Goal: Task Accomplishment & Management: Complete application form

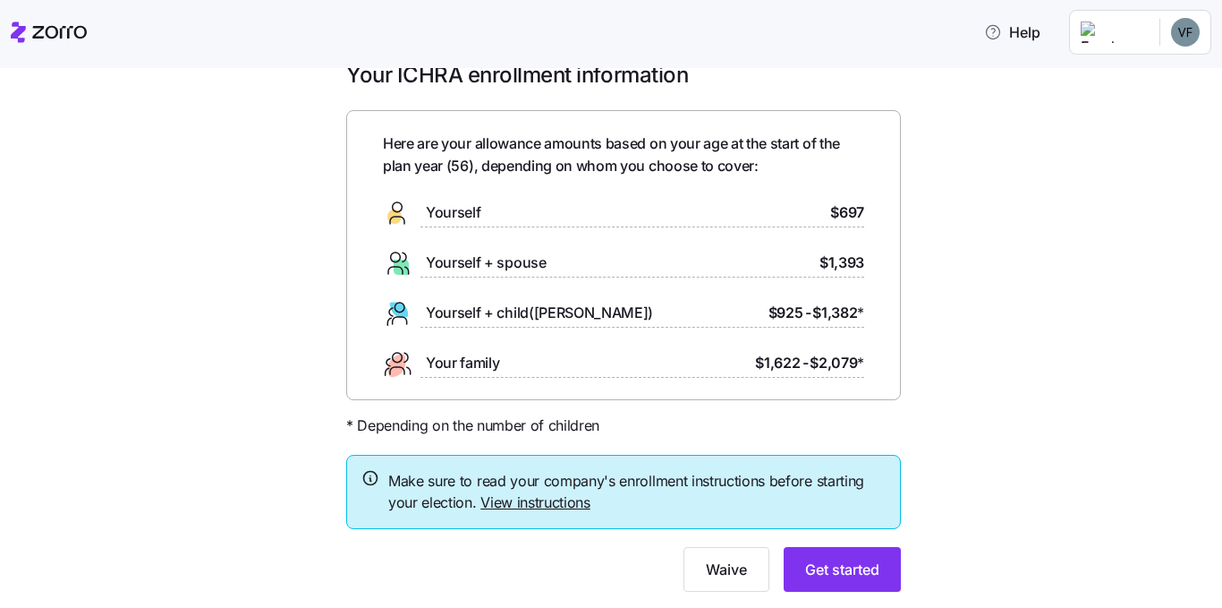
scroll to position [84, 0]
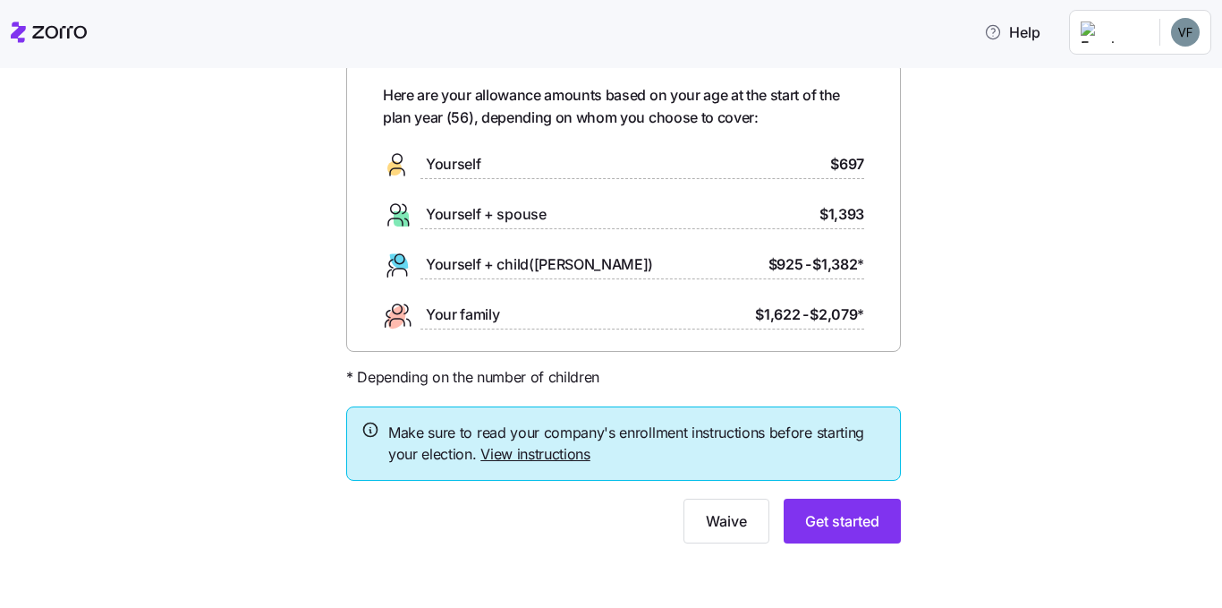
click at [533, 452] on link "View instructions" at bounding box center [536, 454] width 110 height 18
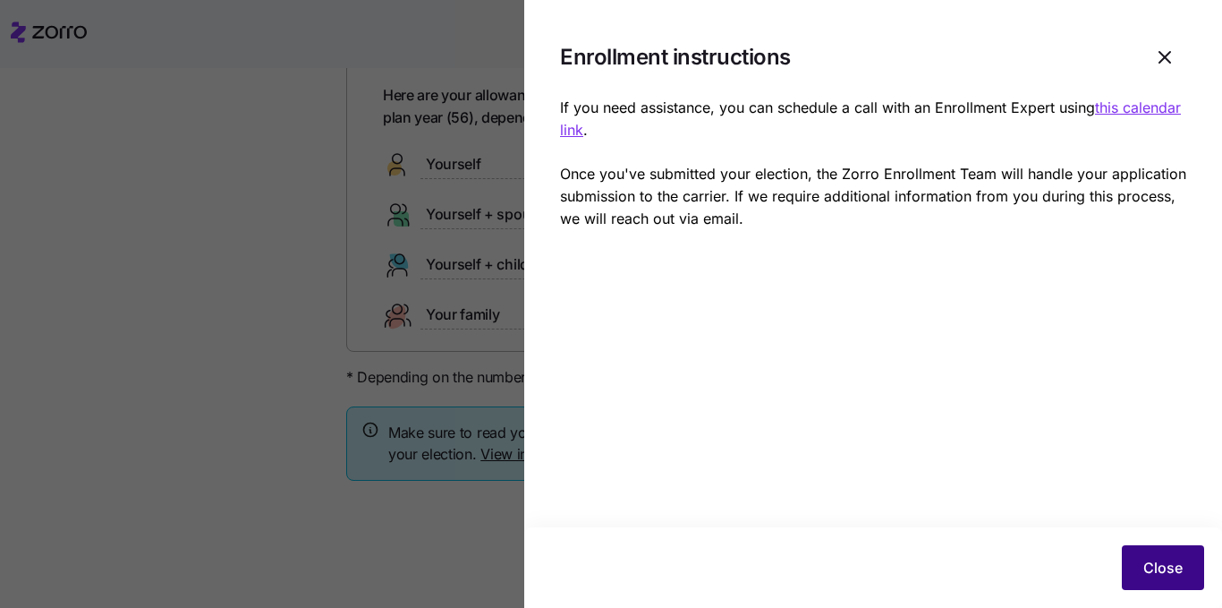
click at [1154, 576] on span "Close" at bounding box center [1163, 567] width 39 height 21
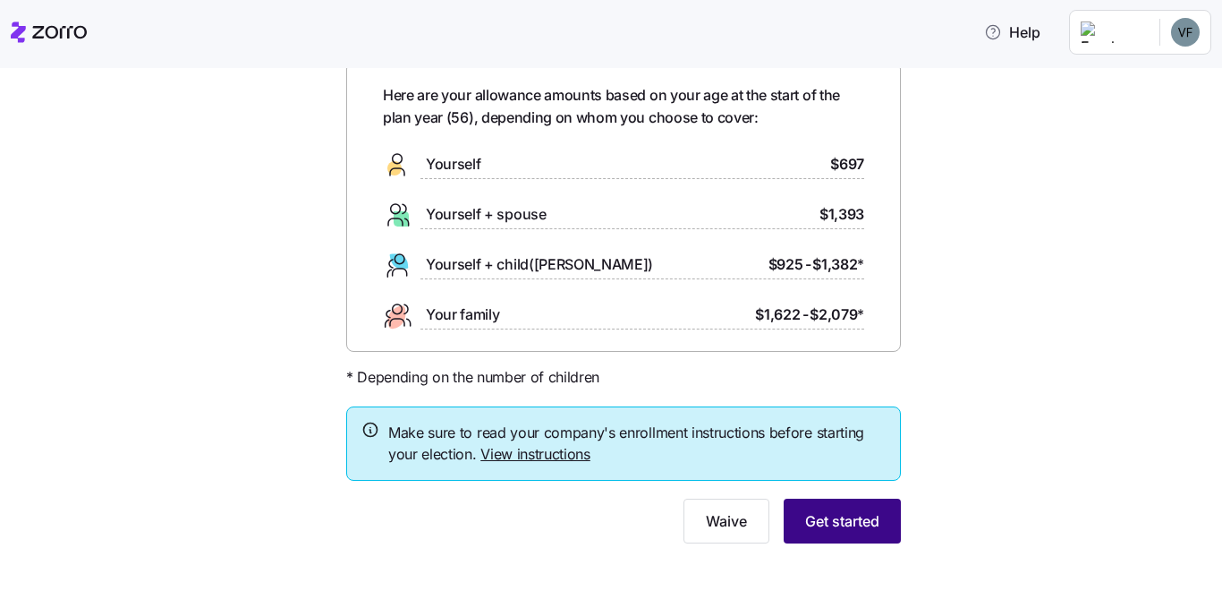
click at [817, 527] on span "Get started" at bounding box center [842, 520] width 74 height 21
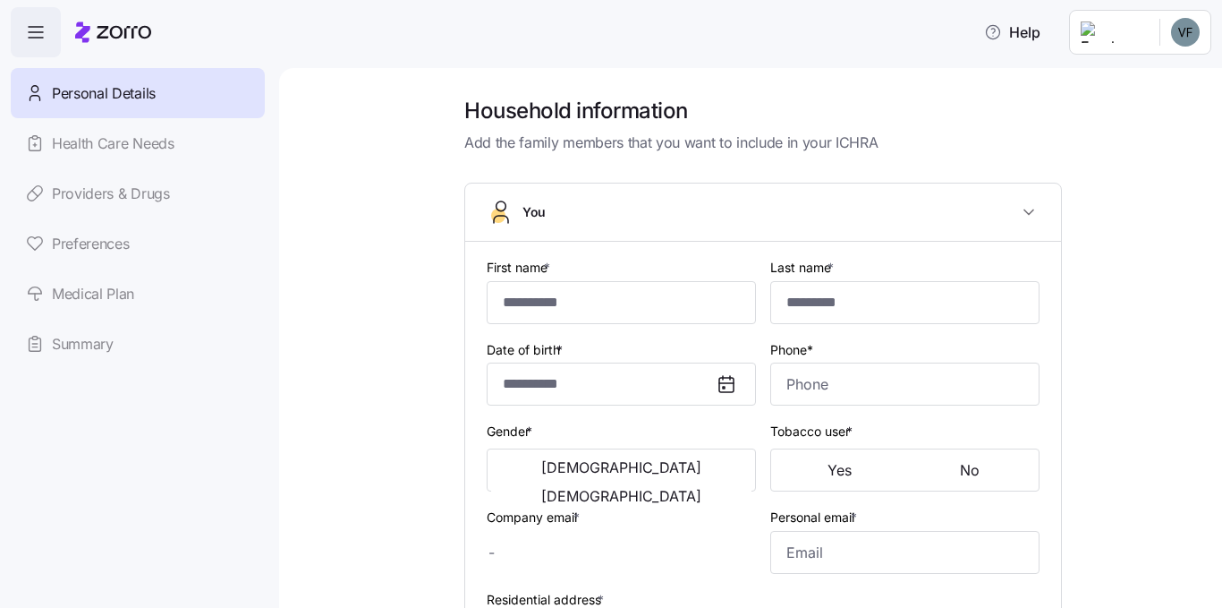
type input "*****"
type input "********"
type input "[EMAIL_ADDRESS][DOMAIN_NAME]"
type input "**********"
checkbox input "true"
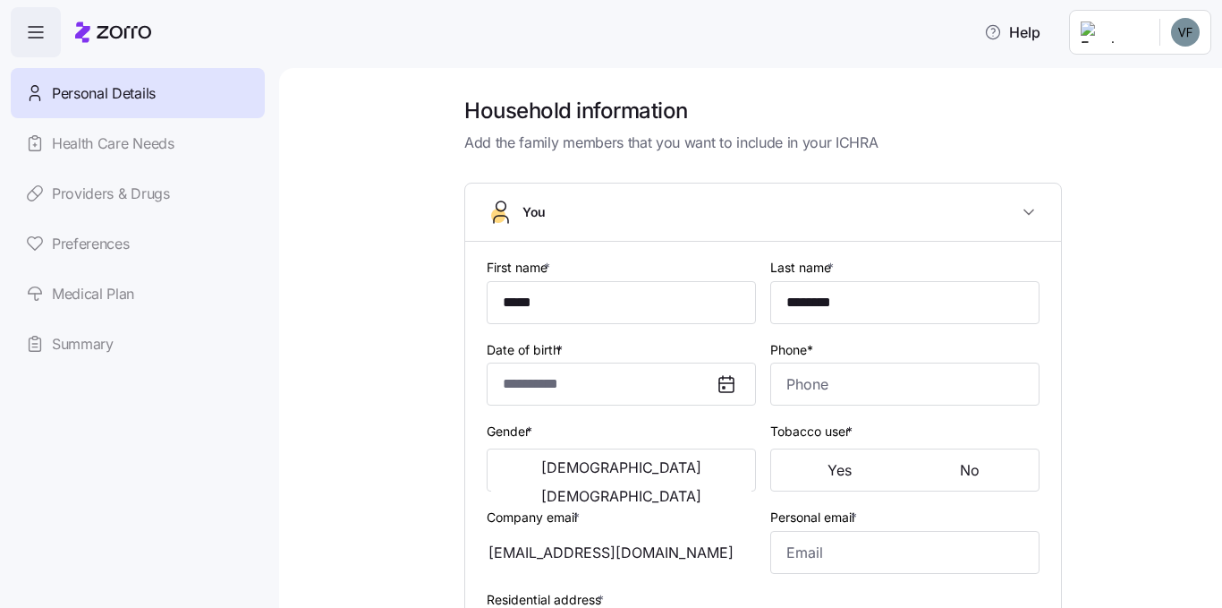
type input "**********"
type input "[PHONE_NUMBER]"
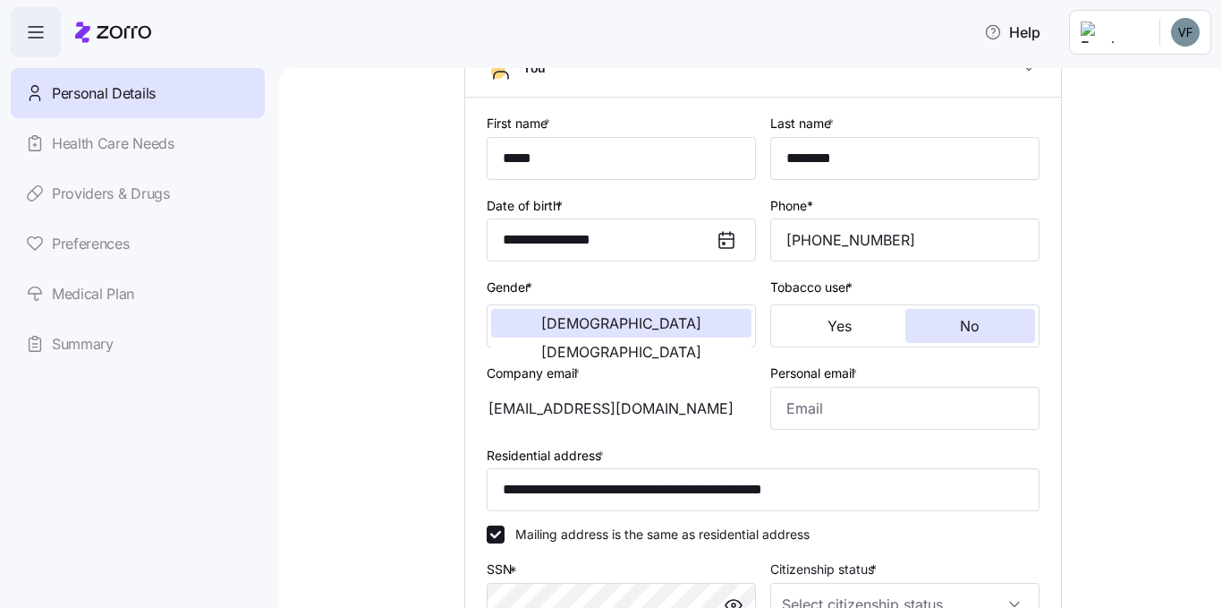
scroll to position [179, 0]
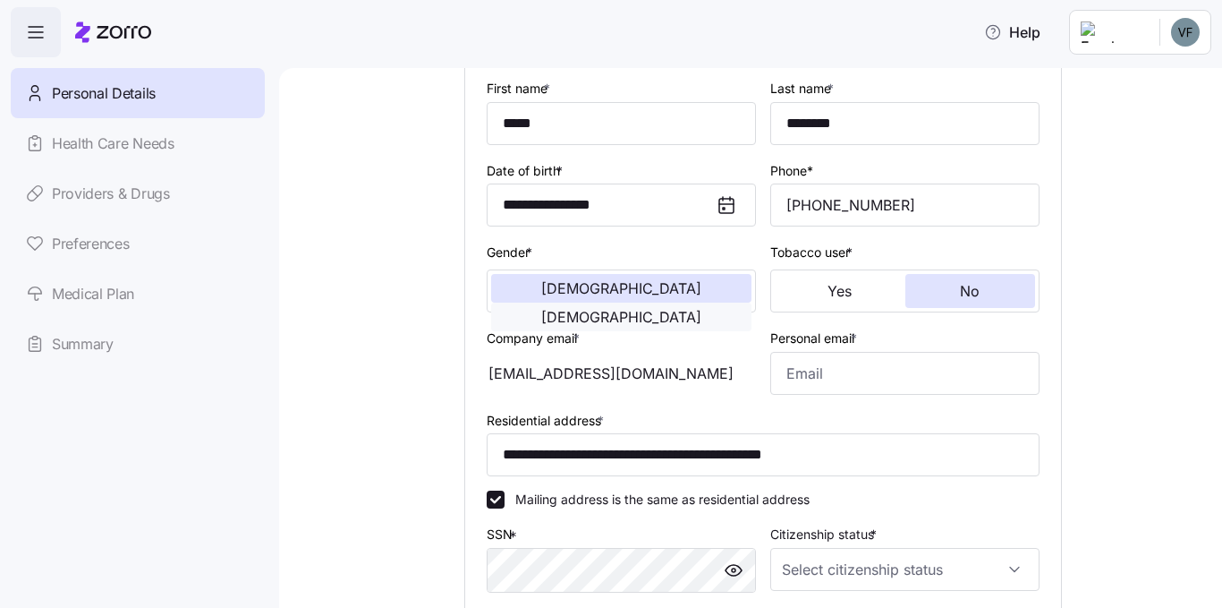
click at [691, 310] on span "[DEMOGRAPHIC_DATA]" at bounding box center [621, 317] width 160 height 14
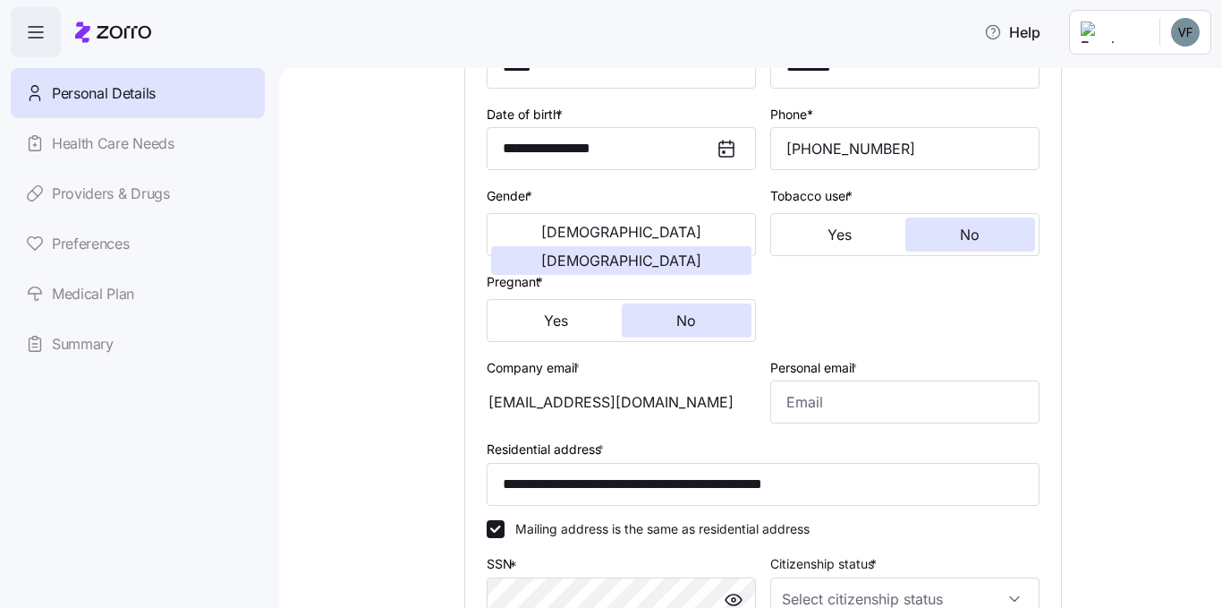
scroll to position [268, 0]
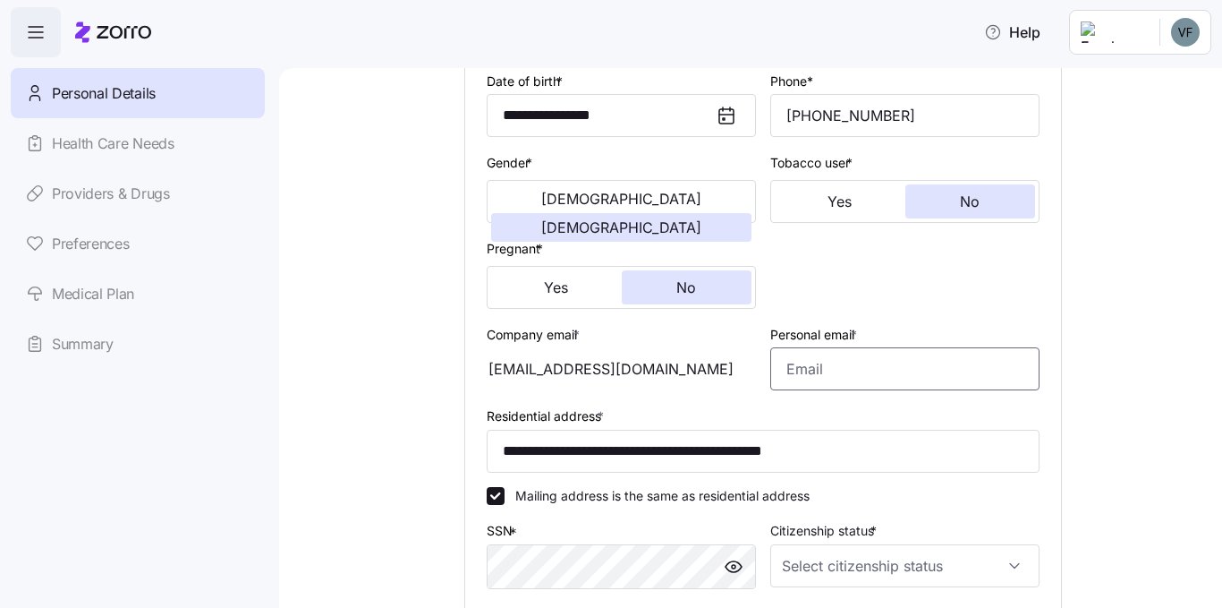
click at [796, 372] on input "Personal email *" at bounding box center [904, 368] width 269 height 43
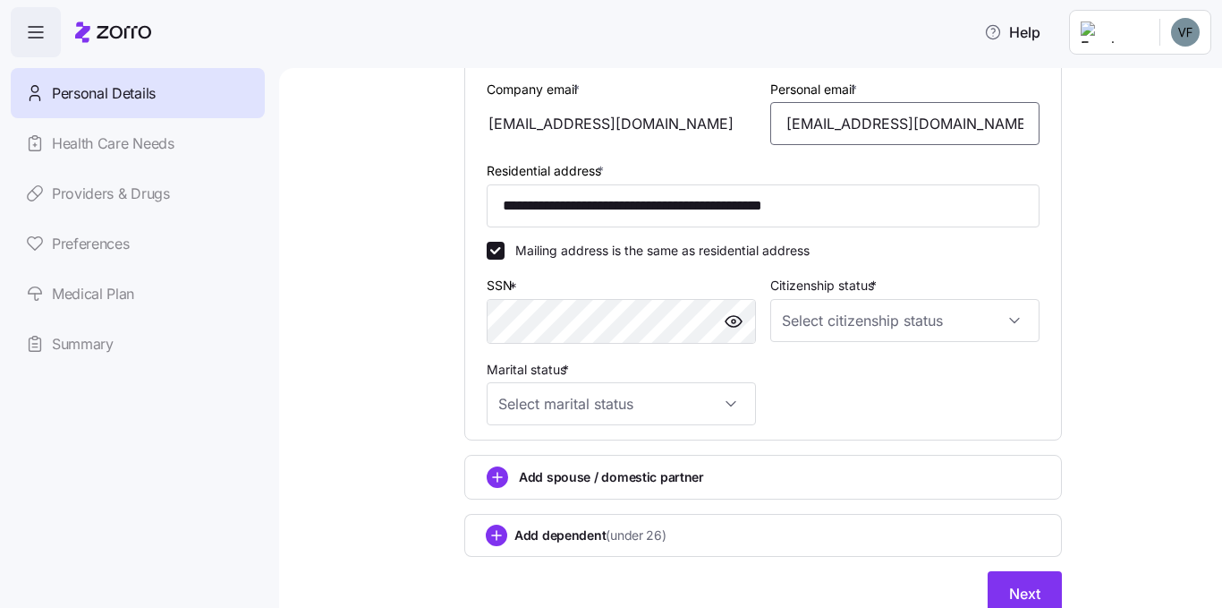
scroll to position [537, 0]
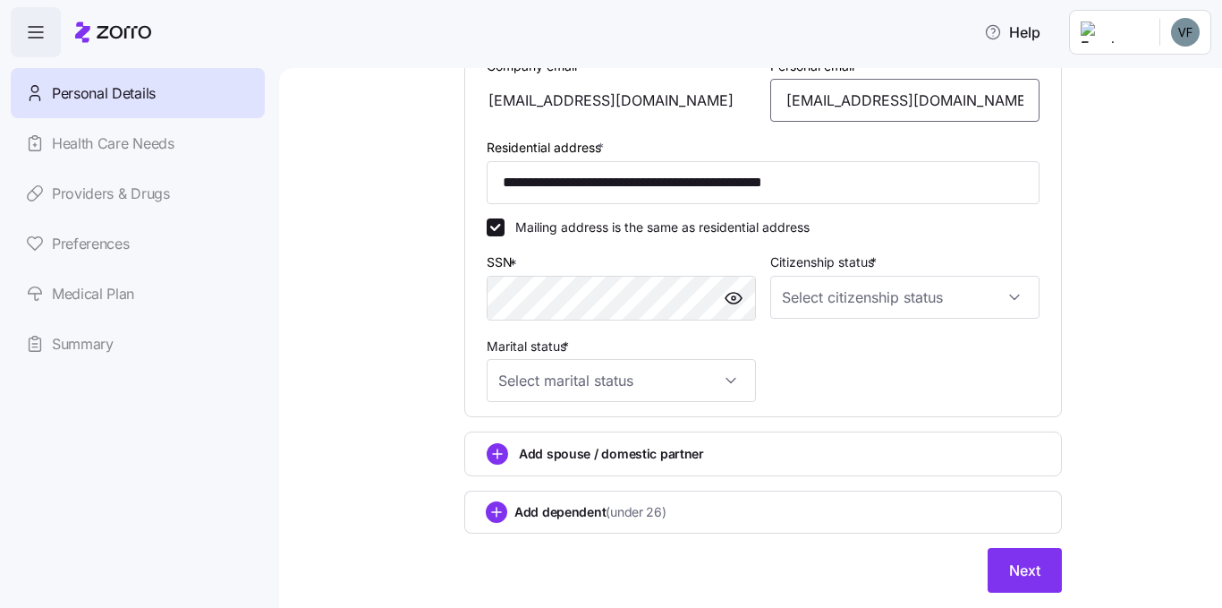
type input "[EMAIL_ADDRESS][DOMAIN_NAME]"
click at [1008, 302] on input "Citizenship status *" at bounding box center [904, 297] width 269 height 43
click at [850, 355] on div "[DEMOGRAPHIC_DATA] citizen" at bounding box center [898, 352] width 255 height 38
type input "[DEMOGRAPHIC_DATA] citizen"
click at [733, 380] on input "Marital status *" at bounding box center [621, 380] width 269 height 43
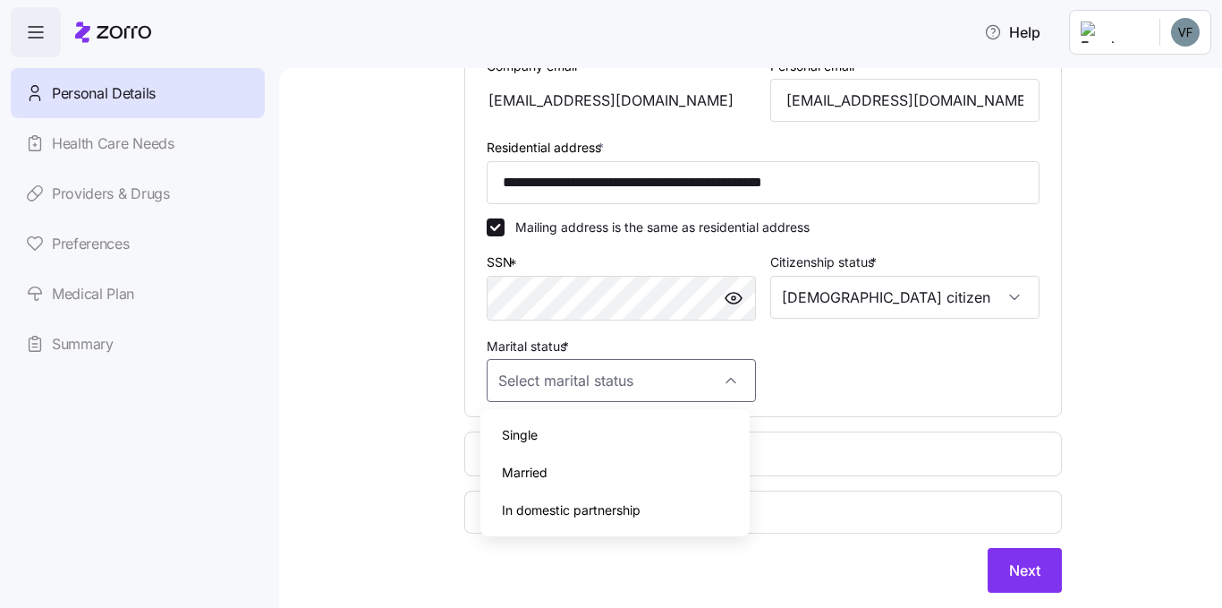
click at [543, 472] on span "Married" at bounding box center [525, 473] width 46 height 20
type input "Married"
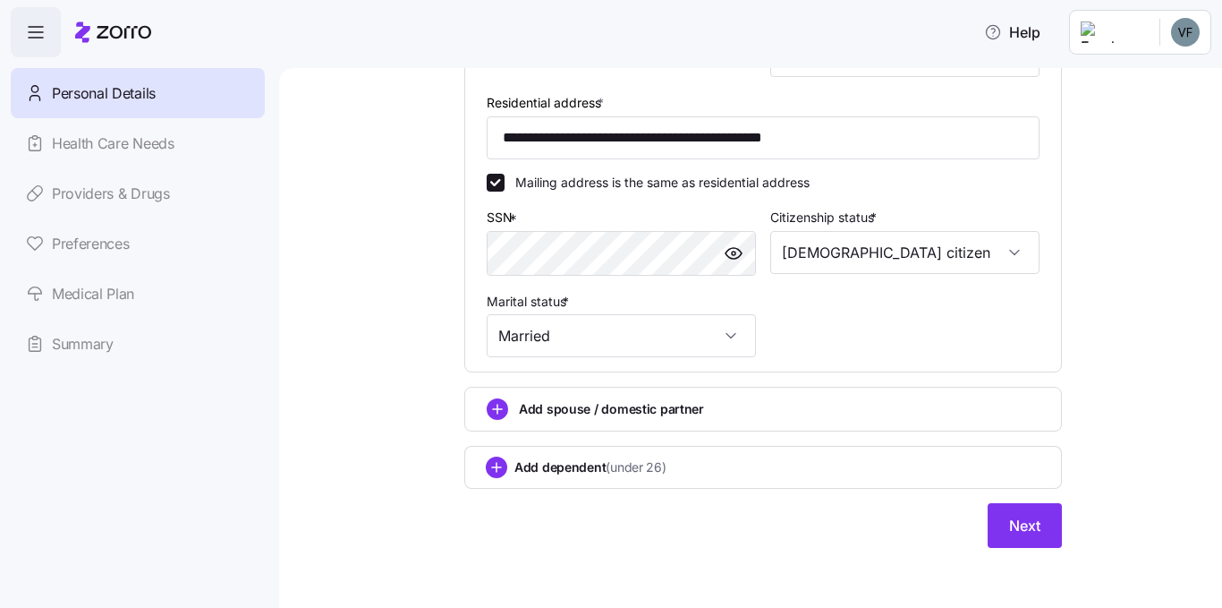
scroll to position [586, 0]
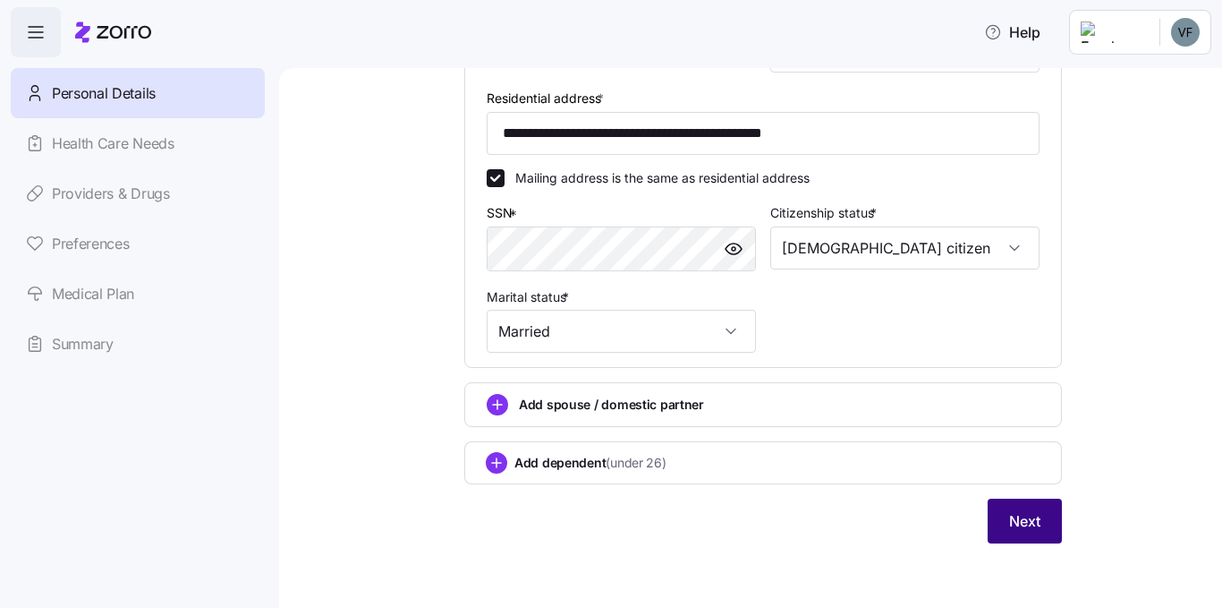
click at [1029, 518] on span "Next" at bounding box center [1024, 520] width 31 height 21
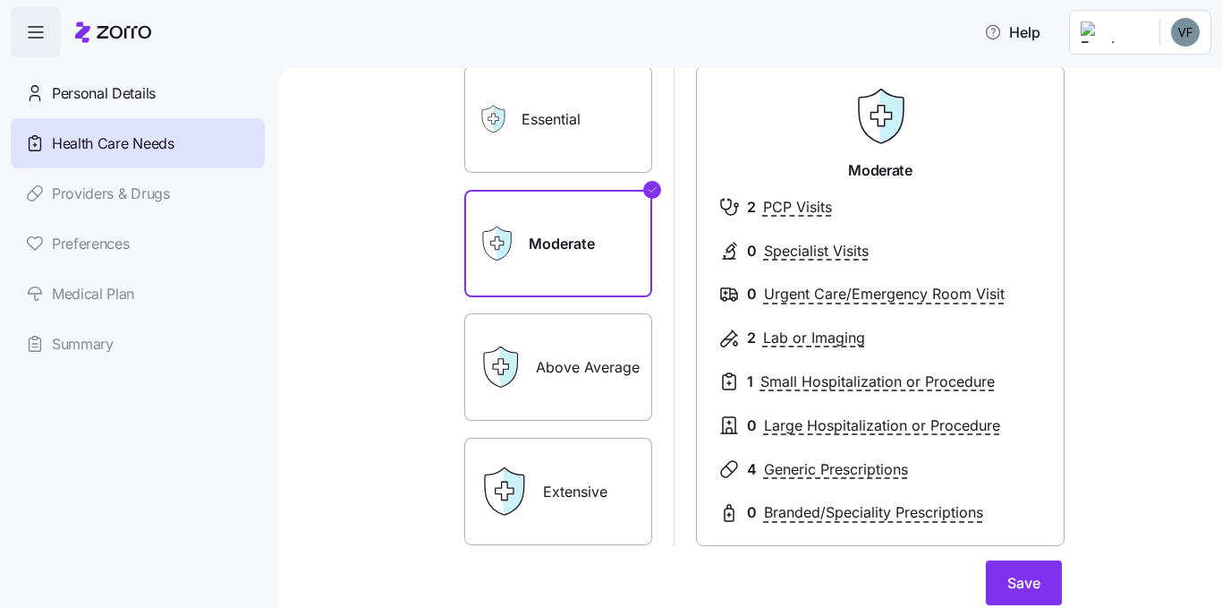
scroll to position [89, 0]
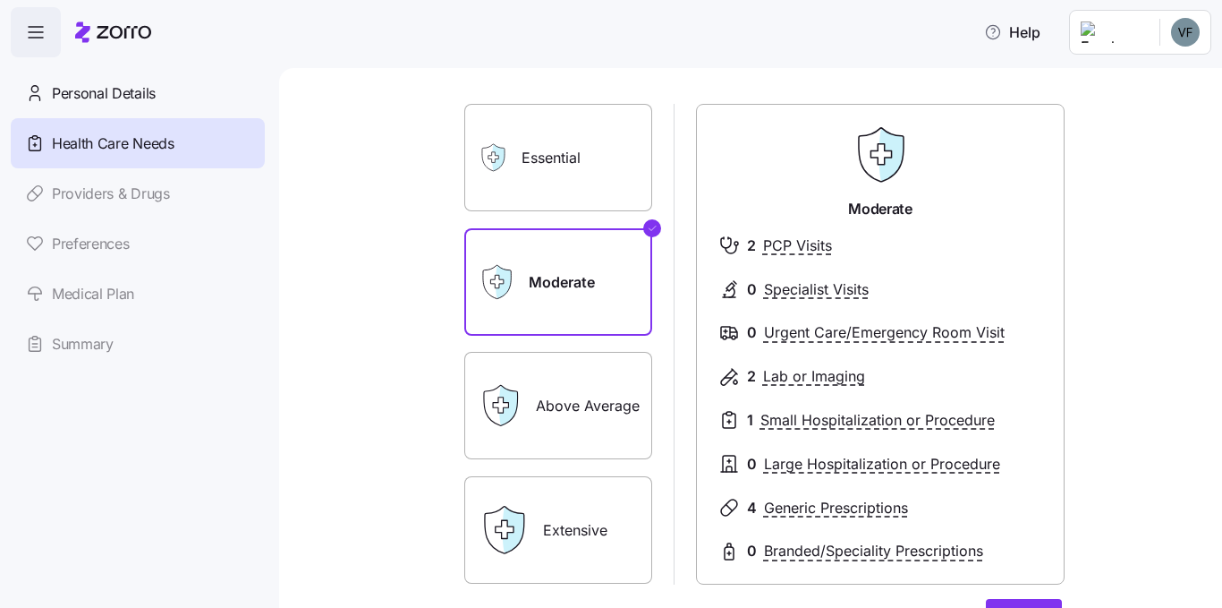
click at [548, 413] on label "Above Average" at bounding box center [558, 405] width 188 height 107
click at [0, 0] on input "Above Average" at bounding box center [0, 0] width 0 height 0
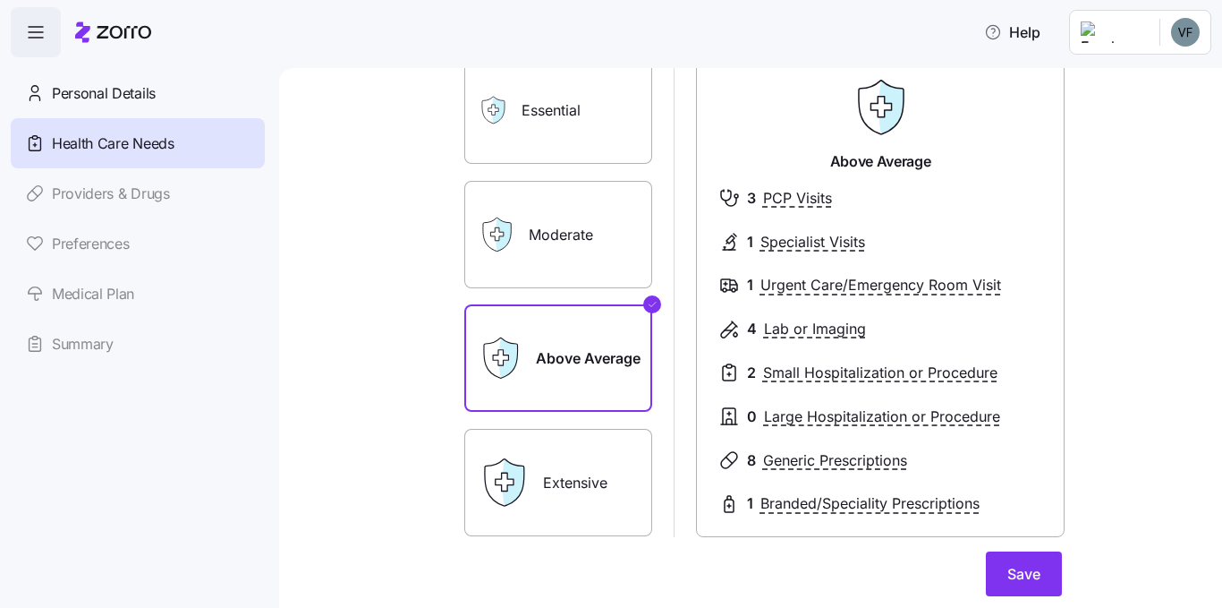
scroll to position [179, 0]
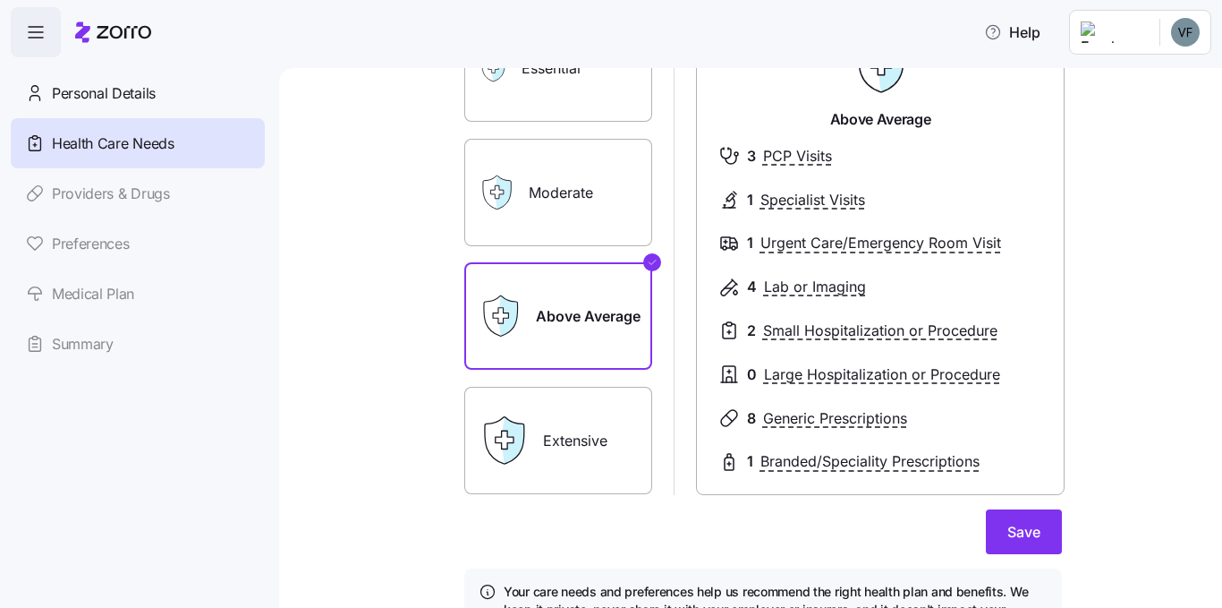
click at [557, 197] on label "Moderate" at bounding box center [558, 192] width 188 height 107
click at [0, 0] on input "Moderate" at bounding box center [0, 0] width 0 height 0
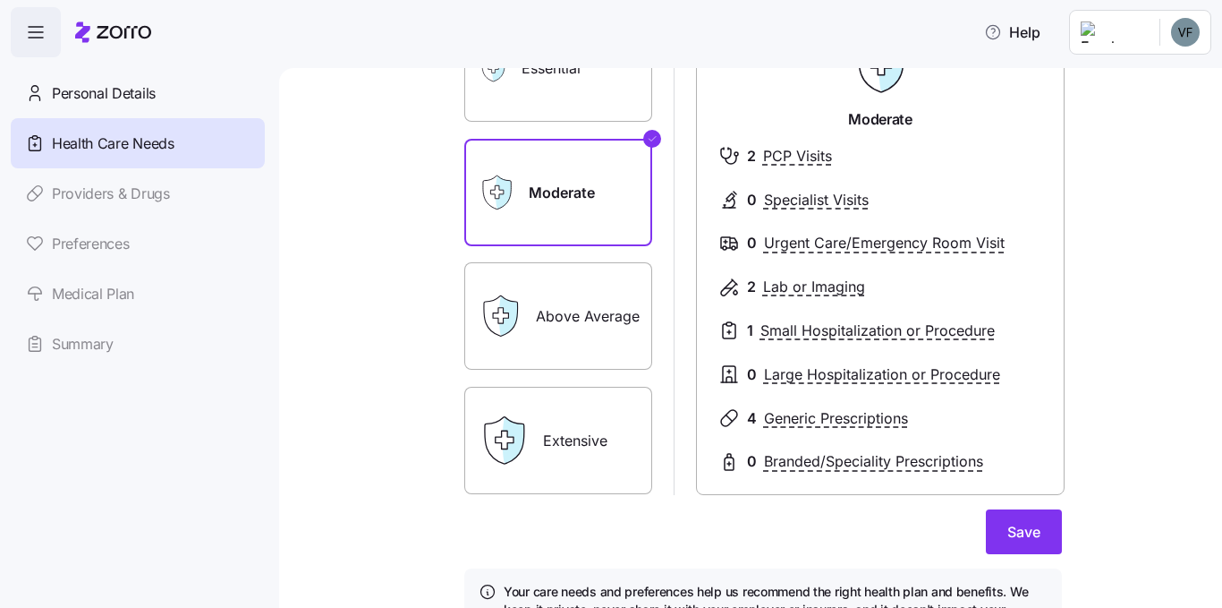
click at [544, 334] on label "Above Average" at bounding box center [558, 315] width 188 height 107
click at [0, 0] on input "Above Average" at bounding box center [0, 0] width 0 height 0
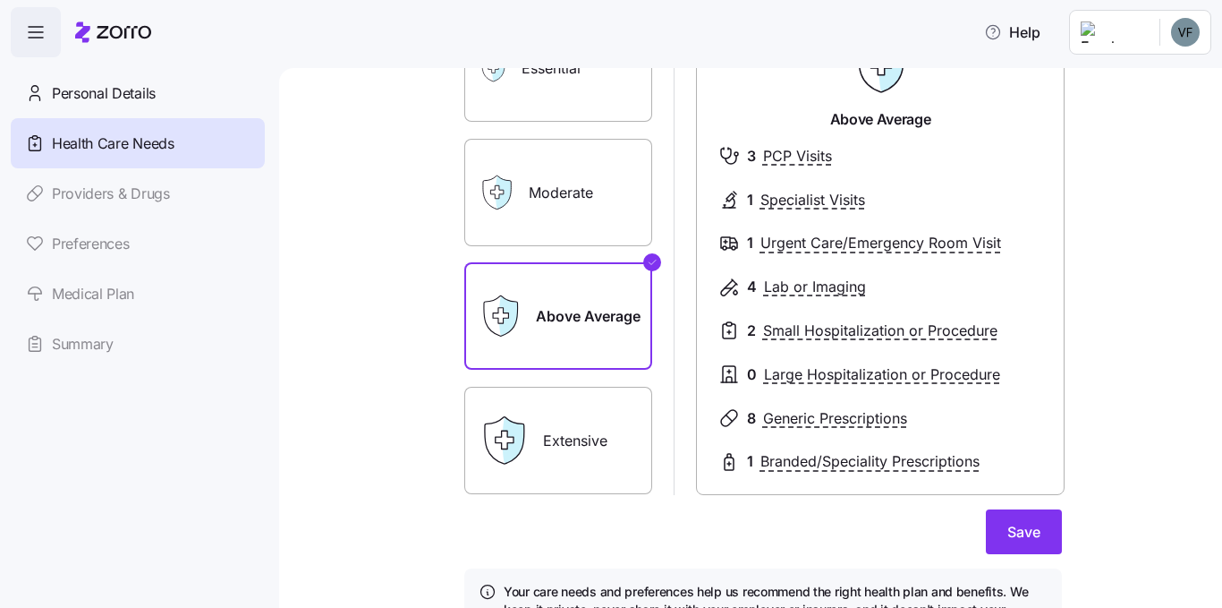
click at [546, 419] on label "Extensive" at bounding box center [558, 440] width 188 height 107
click at [0, 0] on input "Extensive" at bounding box center [0, 0] width 0 height 0
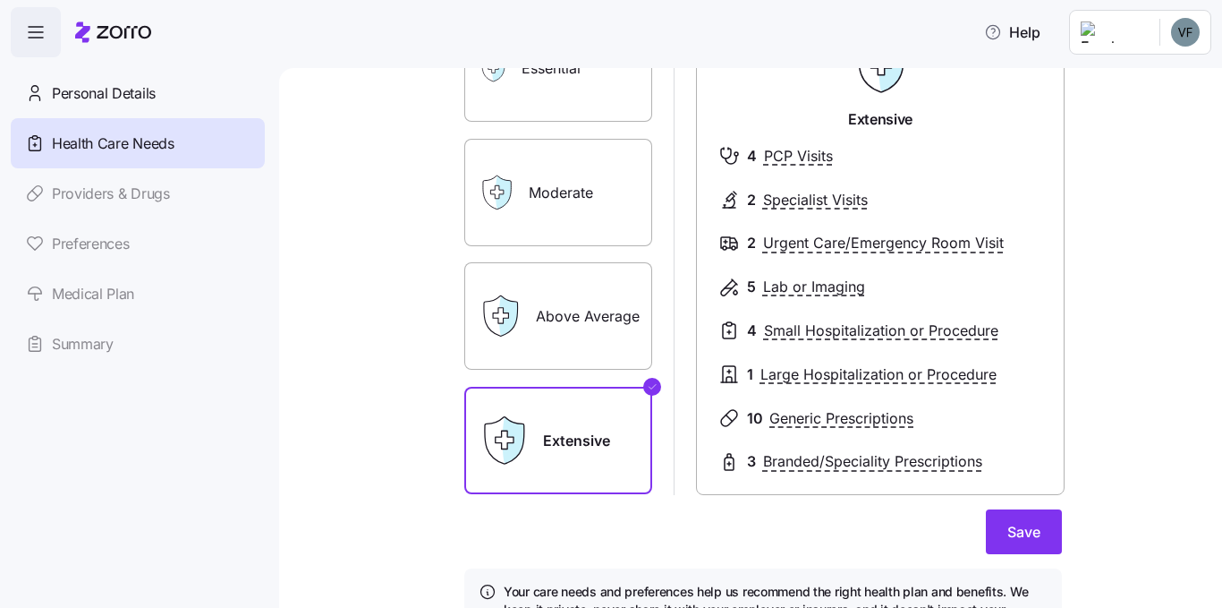
click at [552, 226] on label "Moderate" at bounding box center [558, 192] width 188 height 107
click at [0, 0] on input "Moderate" at bounding box center [0, 0] width 0 height 0
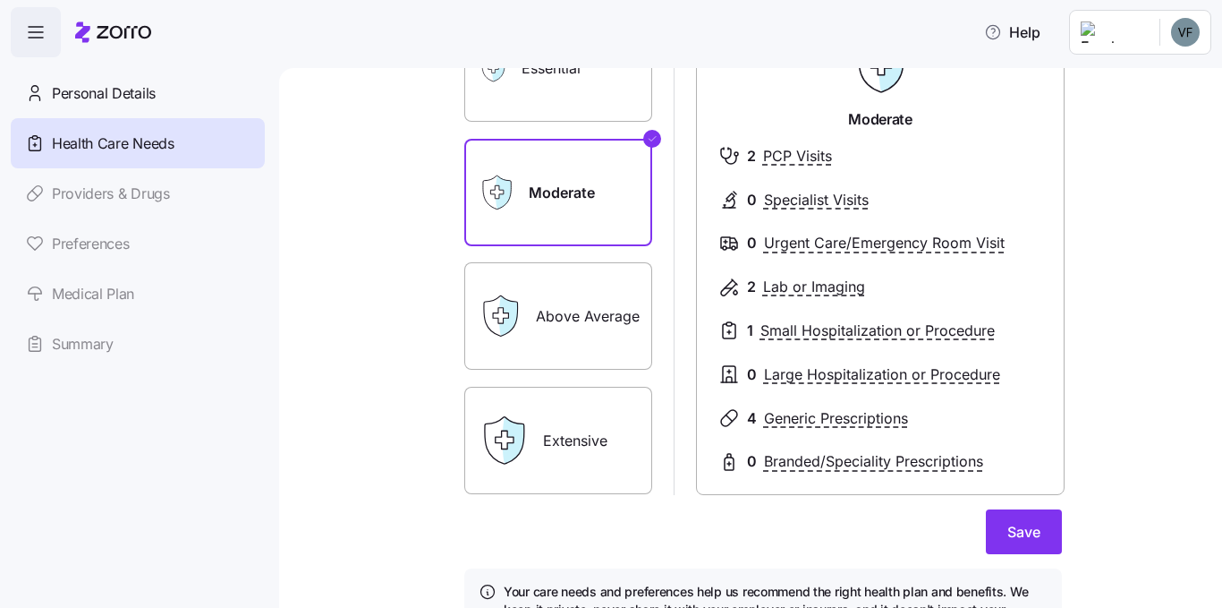
click at [531, 326] on label "Above Average" at bounding box center [558, 315] width 188 height 107
click at [0, 0] on input "Above Average" at bounding box center [0, 0] width 0 height 0
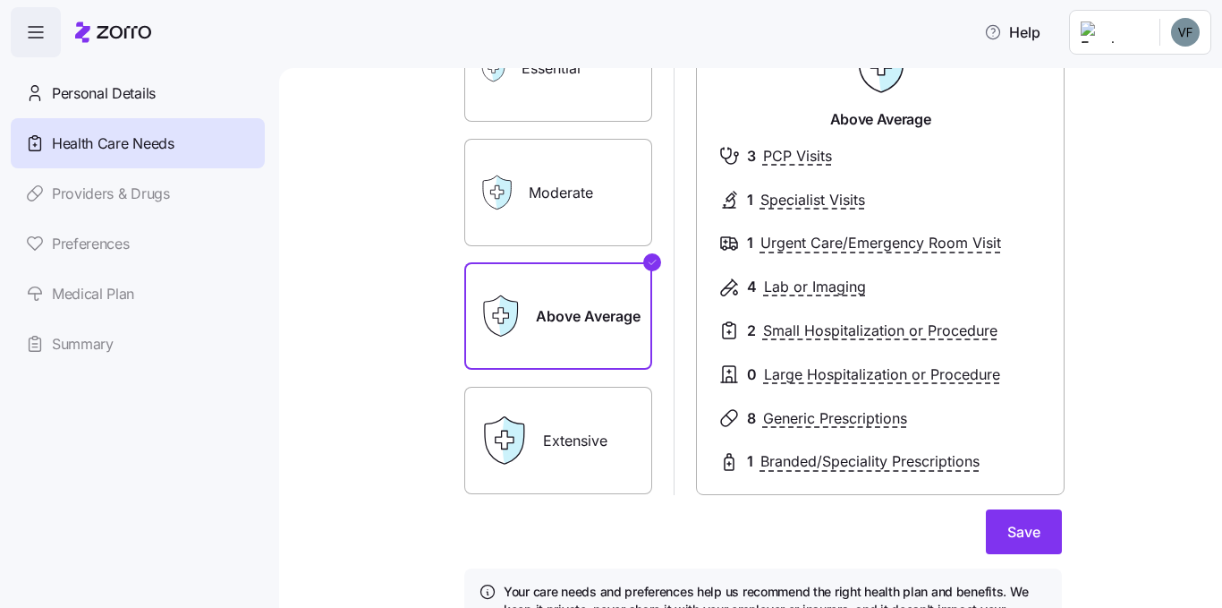
click at [524, 443] on div "Extensive" at bounding box center [558, 440] width 188 height 107
click at [570, 446] on label "Extensive" at bounding box center [558, 440] width 188 height 107
click at [0, 0] on input "Extensive" at bounding box center [0, 0] width 0 height 0
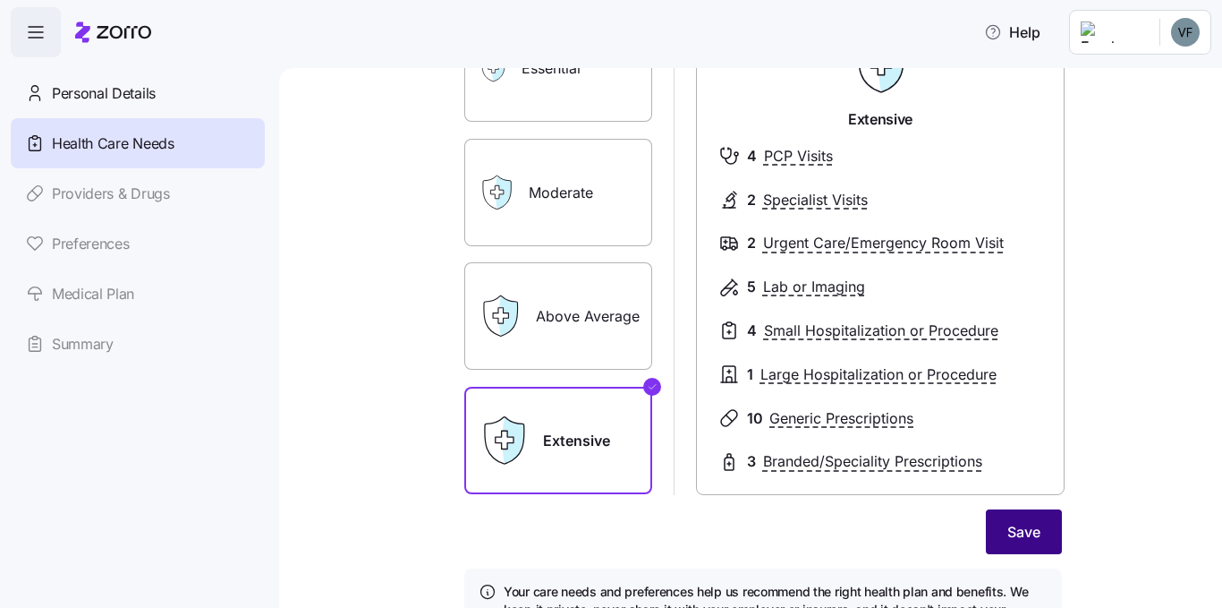
click at [1035, 540] on button "Save" at bounding box center [1024, 531] width 76 height 45
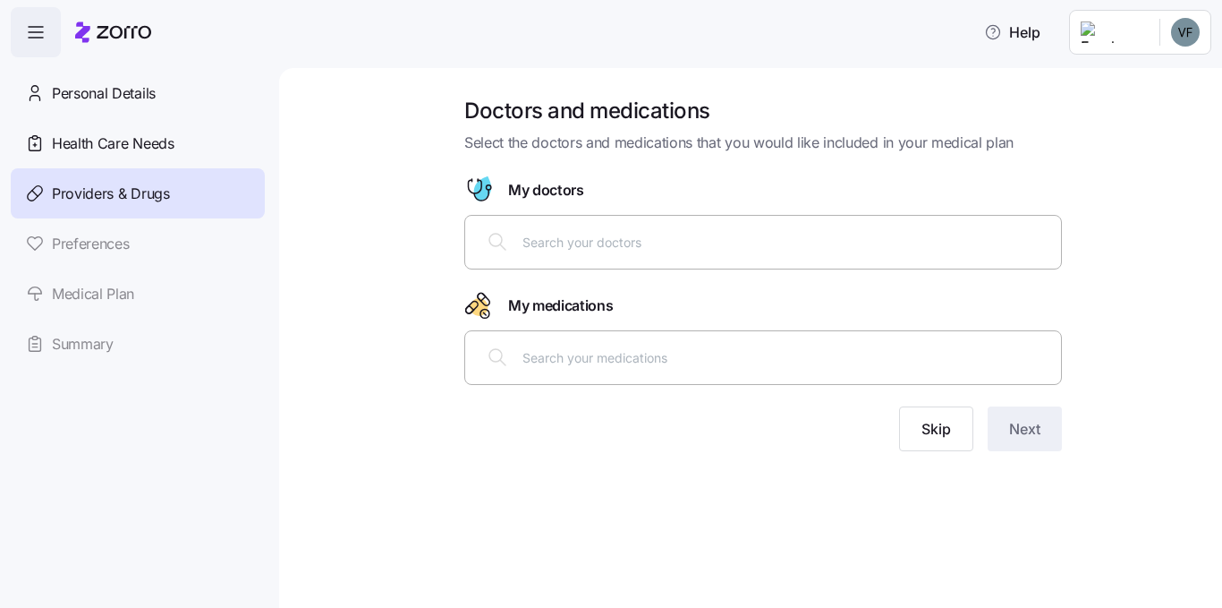
click at [571, 243] on input "text" at bounding box center [787, 242] width 528 height 20
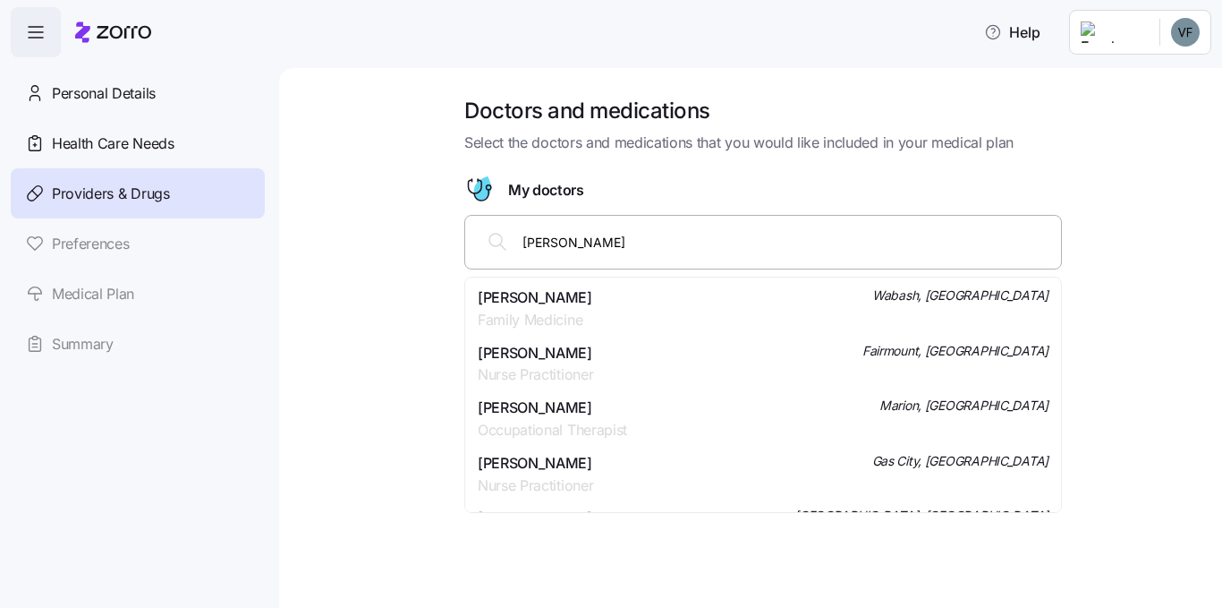
type input "[PERSON_NAME]"
click at [530, 300] on span "[PERSON_NAME]" at bounding box center [535, 297] width 115 height 22
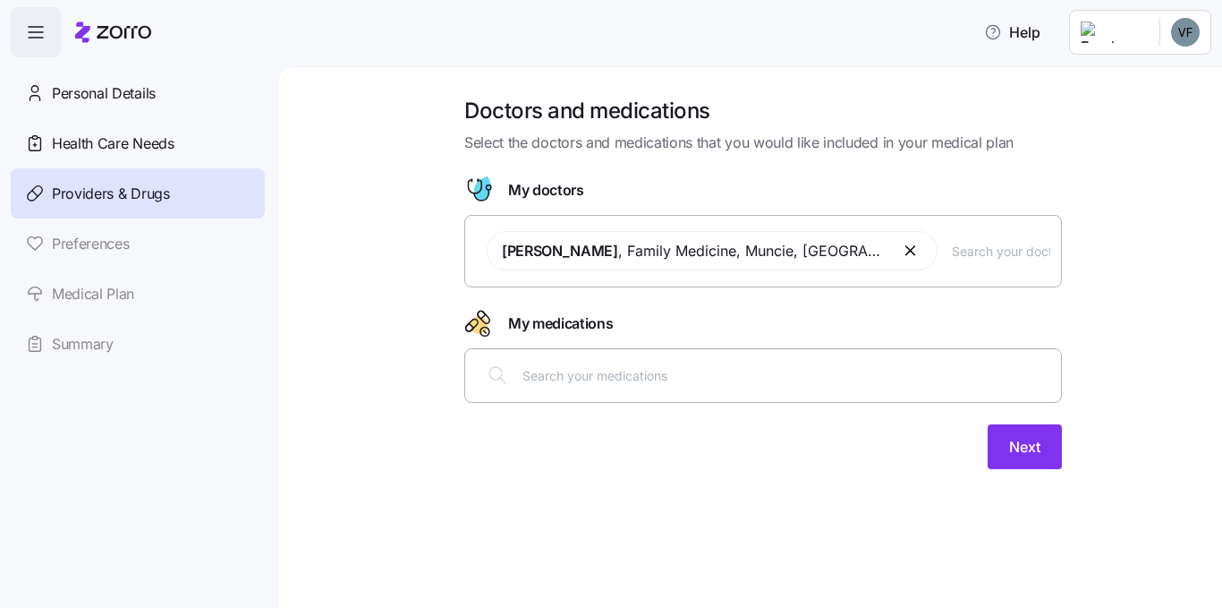
click at [545, 374] on input "text" at bounding box center [787, 375] width 528 height 20
click at [952, 257] on input "text" at bounding box center [1001, 251] width 98 height 20
click at [758, 250] on span "[PERSON_NAME] , Family Medicine , [GEOGRAPHIC_DATA], [GEOGRAPHIC_DATA]" at bounding box center [694, 251] width 385 height 22
click at [973, 253] on input "text" at bounding box center [1001, 251] width 98 height 20
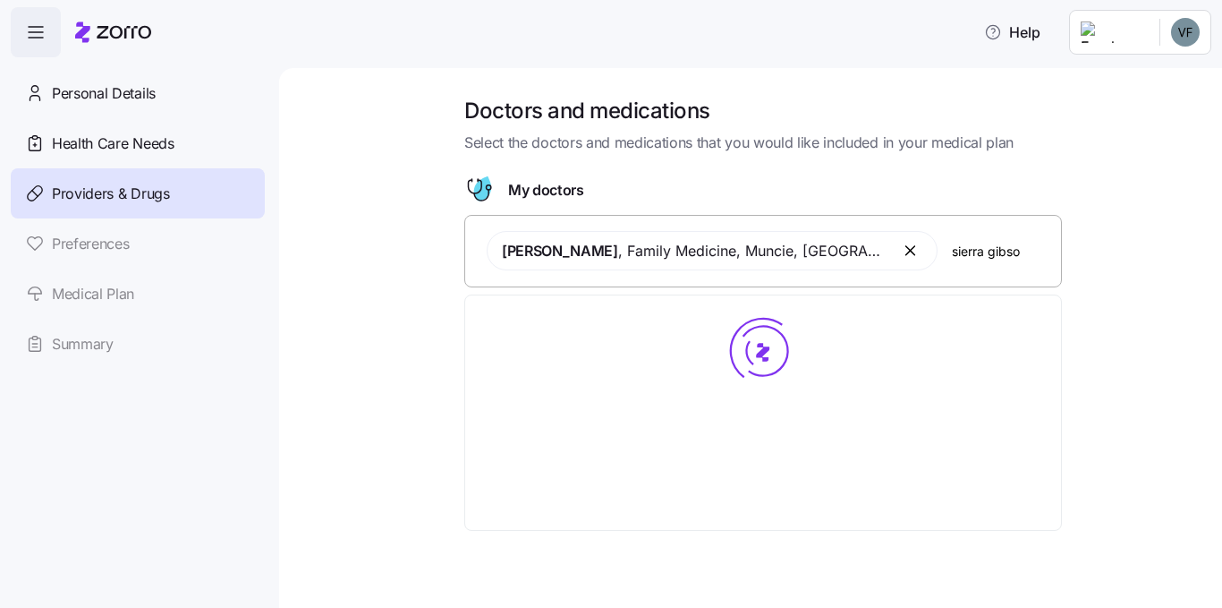
type input "sierra [PERSON_NAME]"
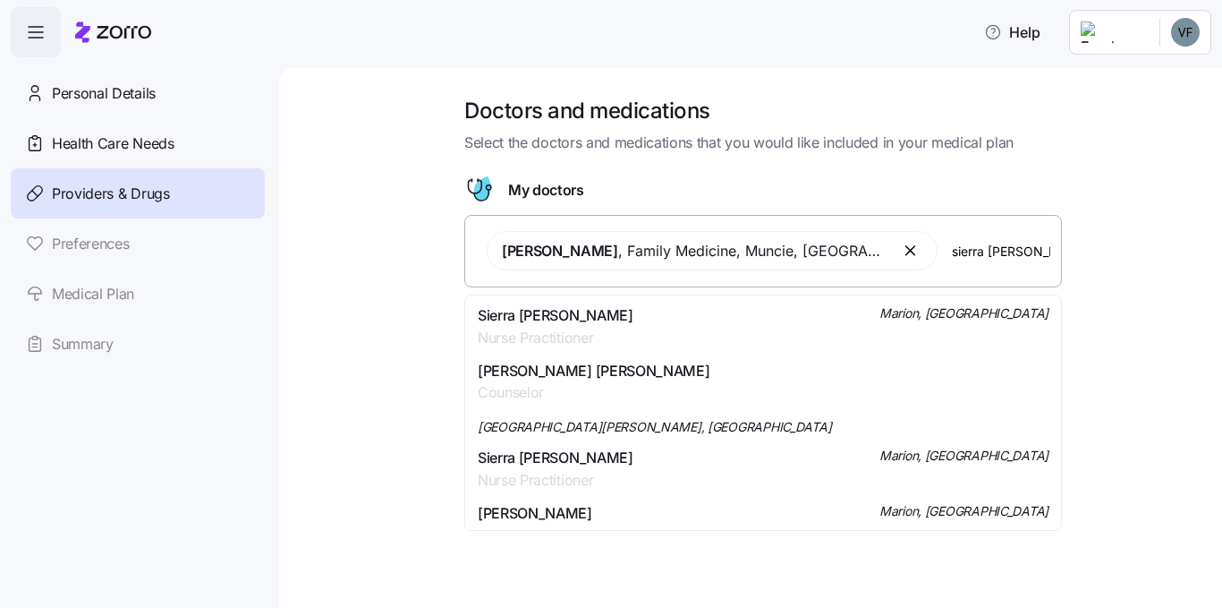
click at [577, 322] on span "Sierra [PERSON_NAME]" at bounding box center [556, 315] width 156 height 22
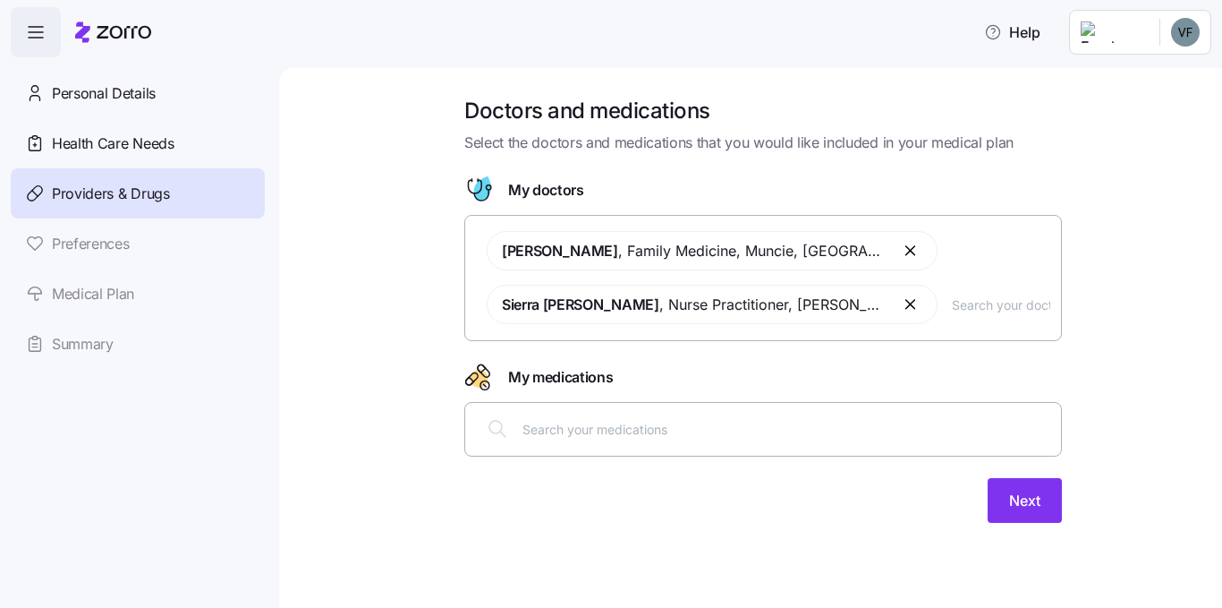
click at [589, 431] on input "text" at bounding box center [787, 429] width 528 height 20
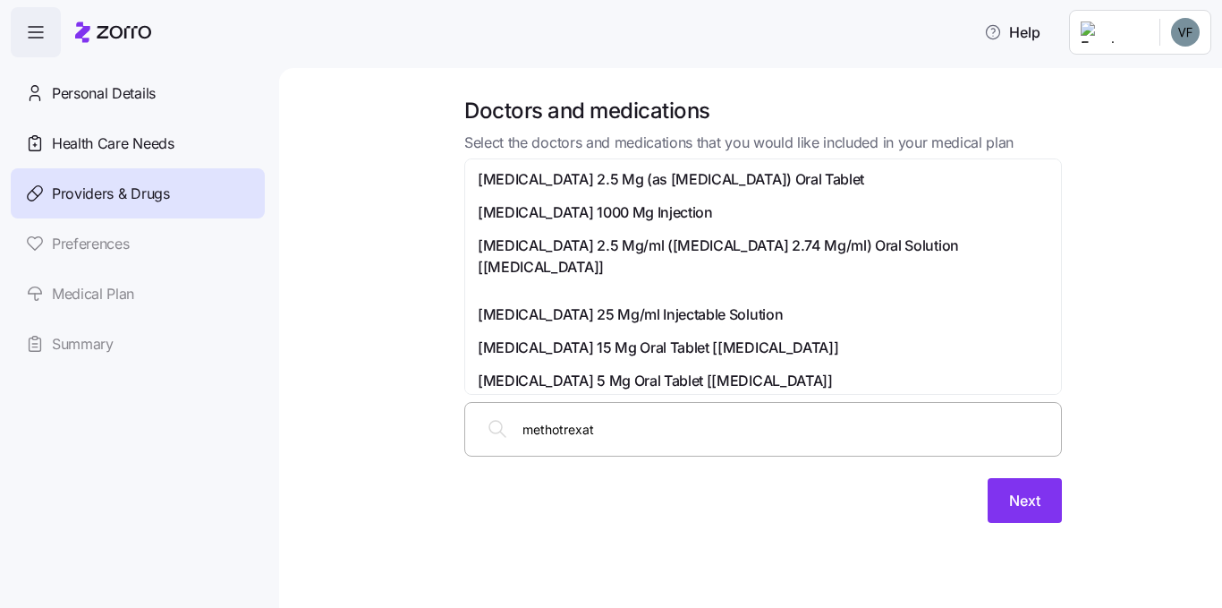
type input "[MEDICAL_DATA]"
click at [547, 173] on span "[MEDICAL_DATA] 2.5 Mg (as [MEDICAL_DATA]) Oral Tablet" at bounding box center [671, 179] width 387 height 22
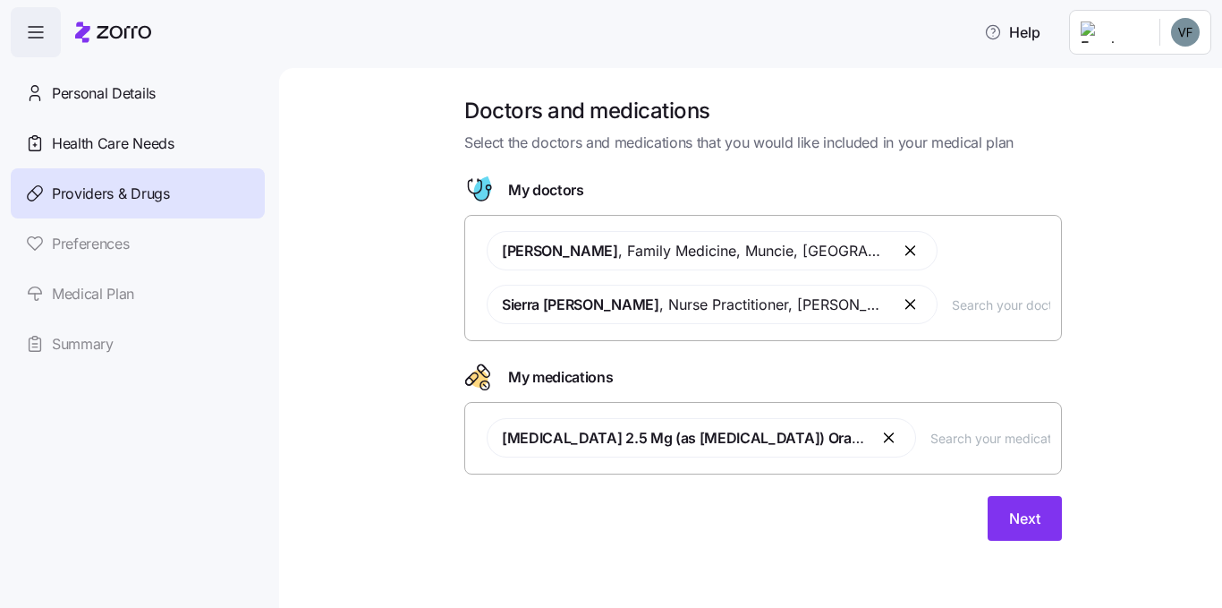
click at [991, 442] on input "text" at bounding box center [991, 438] width 120 height 20
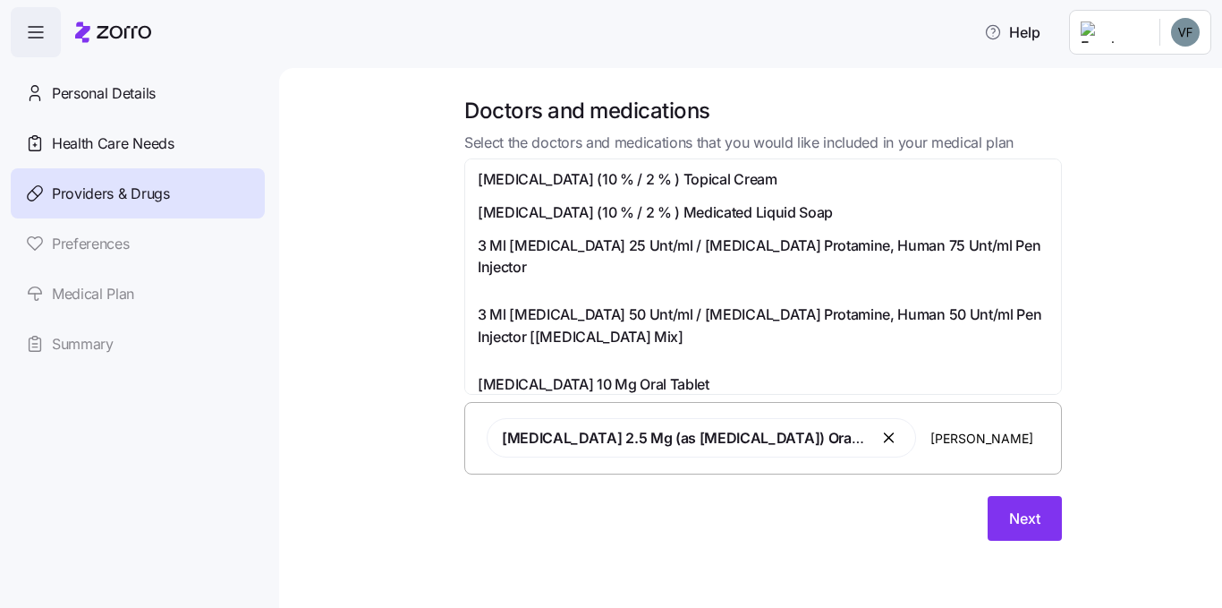
type input "lisin"
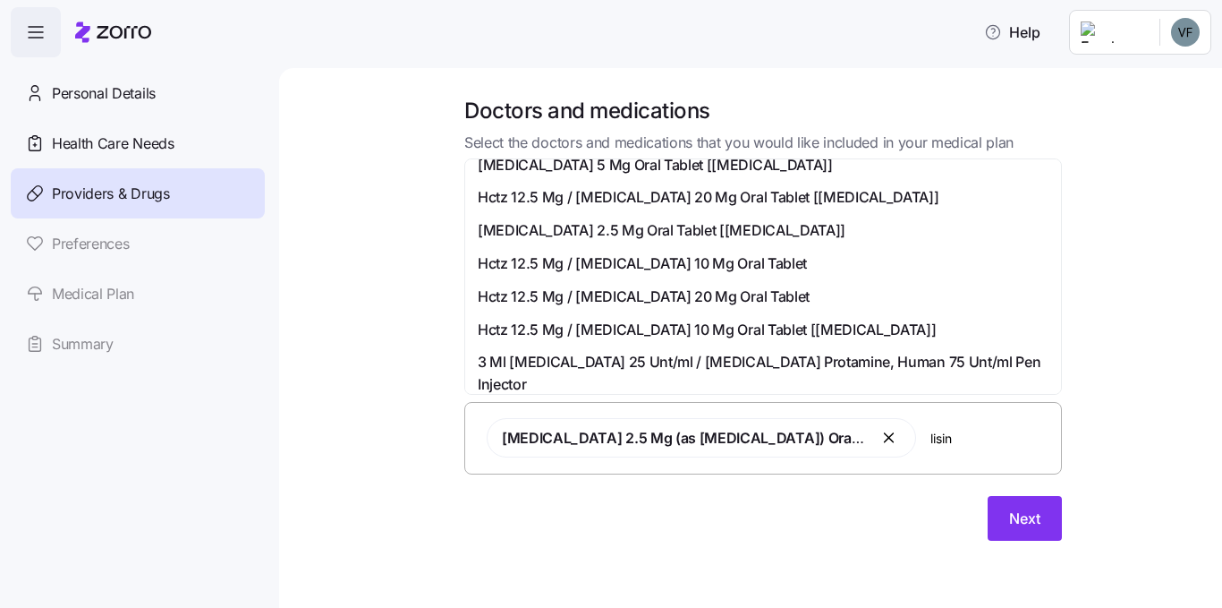
scroll to position [447, 0]
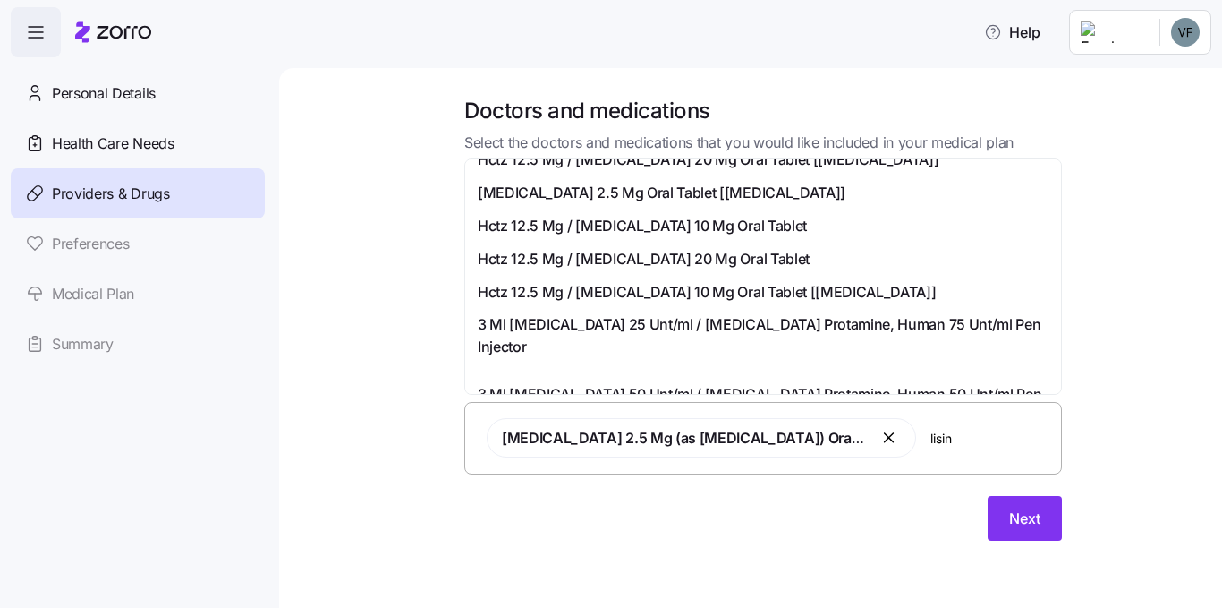
click at [625, 260] on span "Hctz 12.5 Mg / [MEDICAL_DATA] 20 Mg Oral Tablet" at bounding box center [644, 259] width 332 height 22
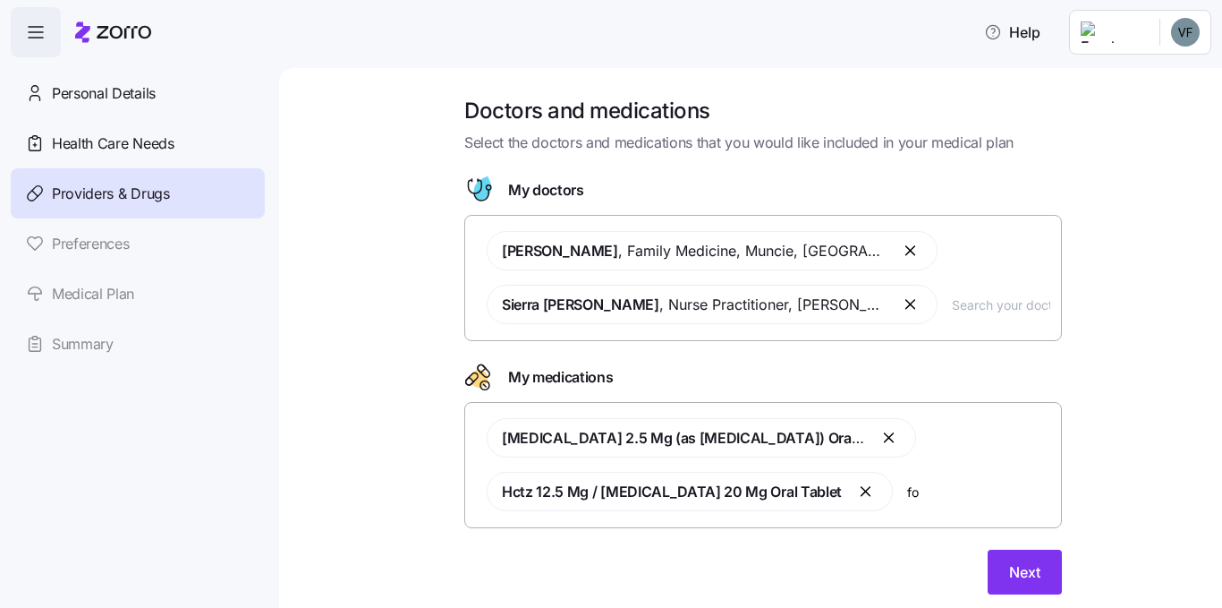
scroll to position [0, 0]
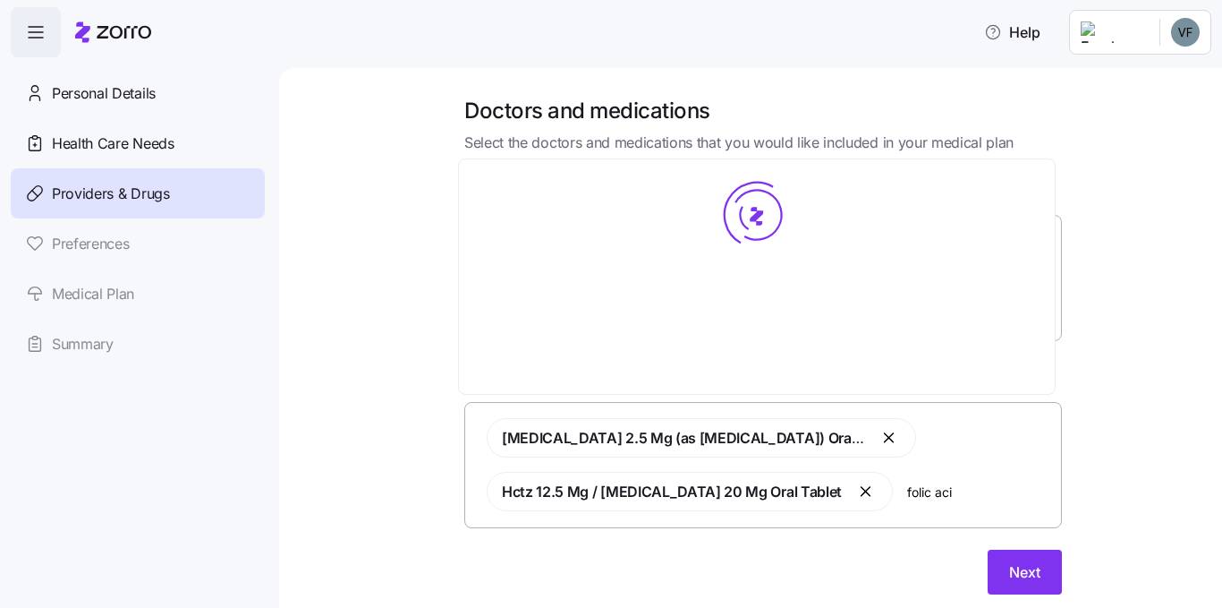
type input "[MEDICAL_DATA]"
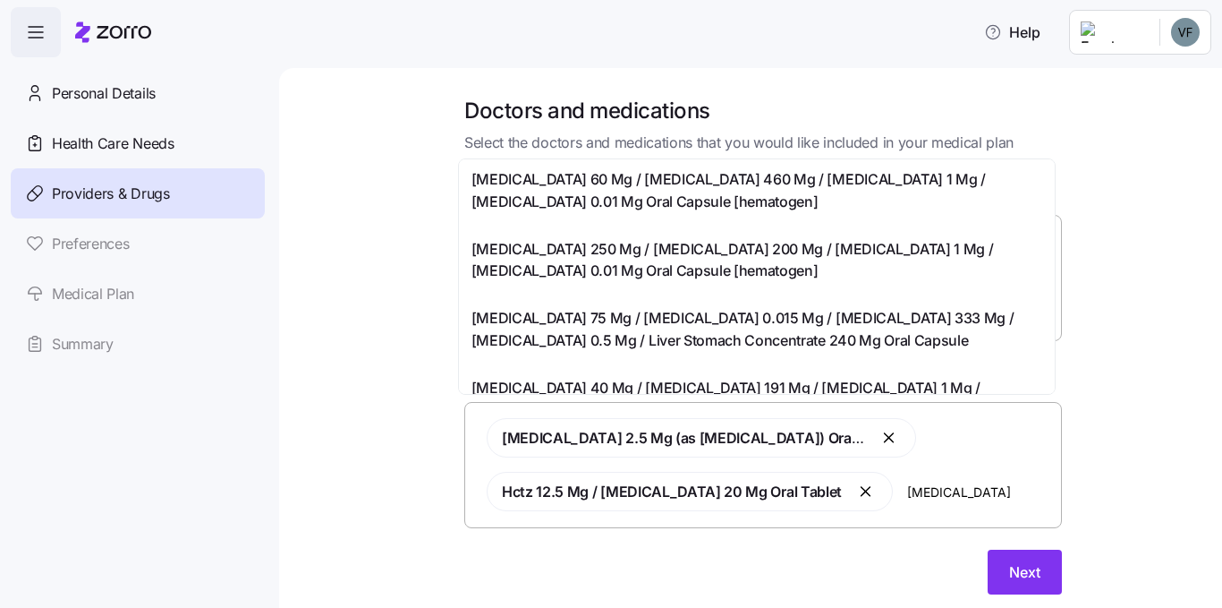
click at [590, 195] on span "[MEDICAL_DATA] 60 Mg / [MEDICAL_DATA] 460 Mg / [MEDICAL_DATA] 1 Mg / [MEDICAL_D…" at bounding box center [757, 190] width 571 height 45
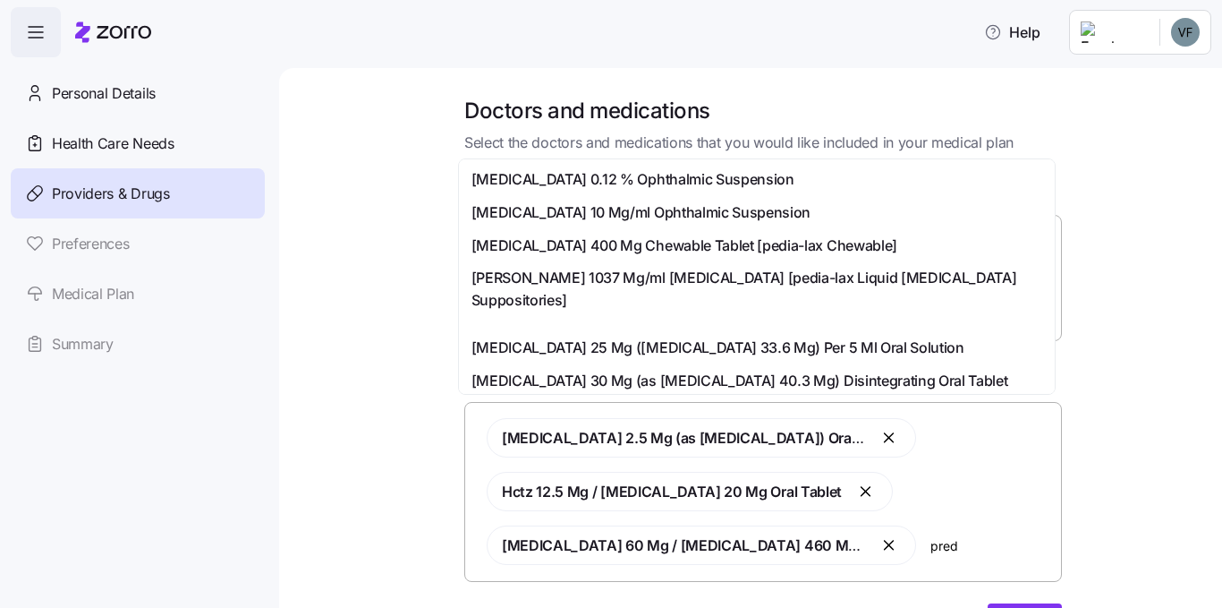
type input "predi"
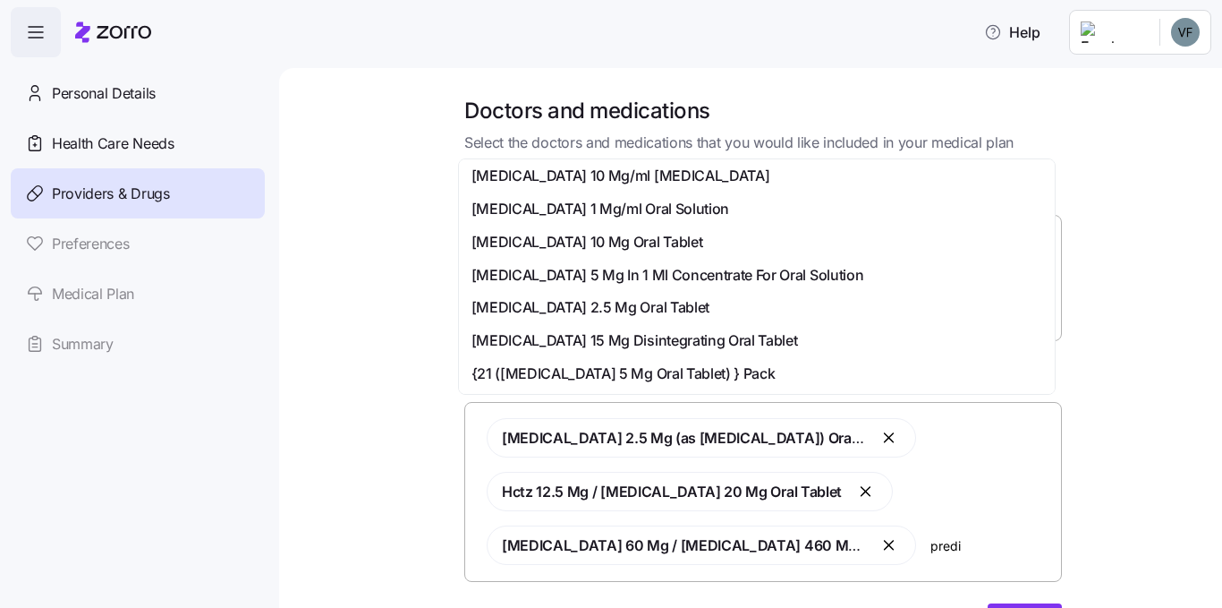
scroll to position [358, 0]
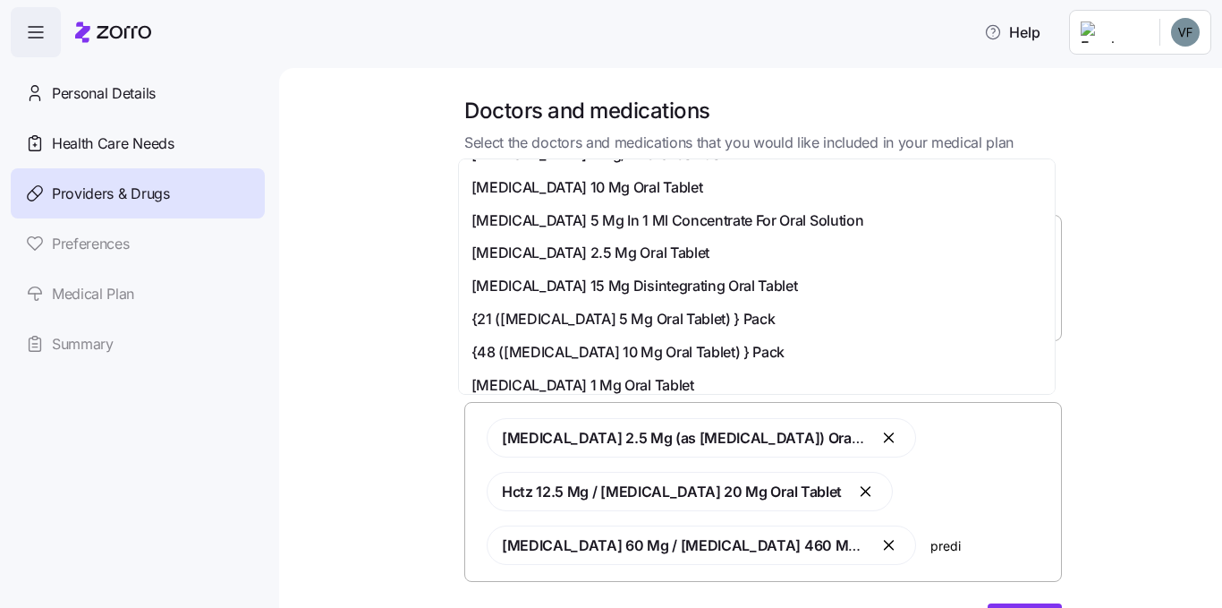
click at [522, 264] on span "[MEDICAL_DATA] 2.5 Mg Oral Tablet" at bounding box center [591, 253] width 238 height 22
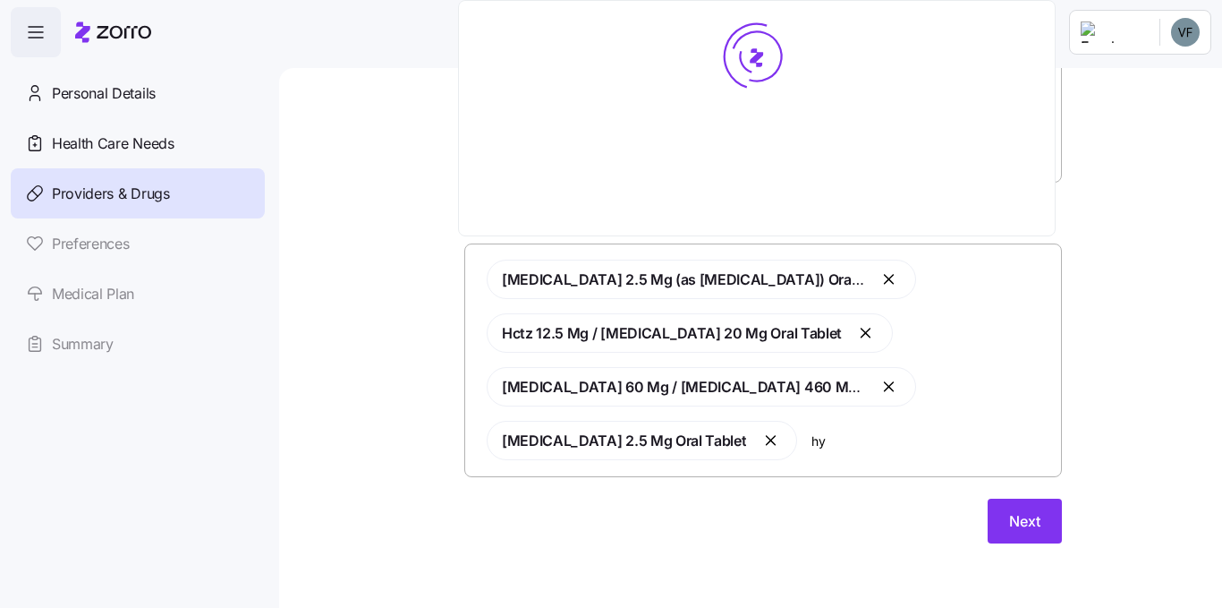
scroll to position [0, 0]
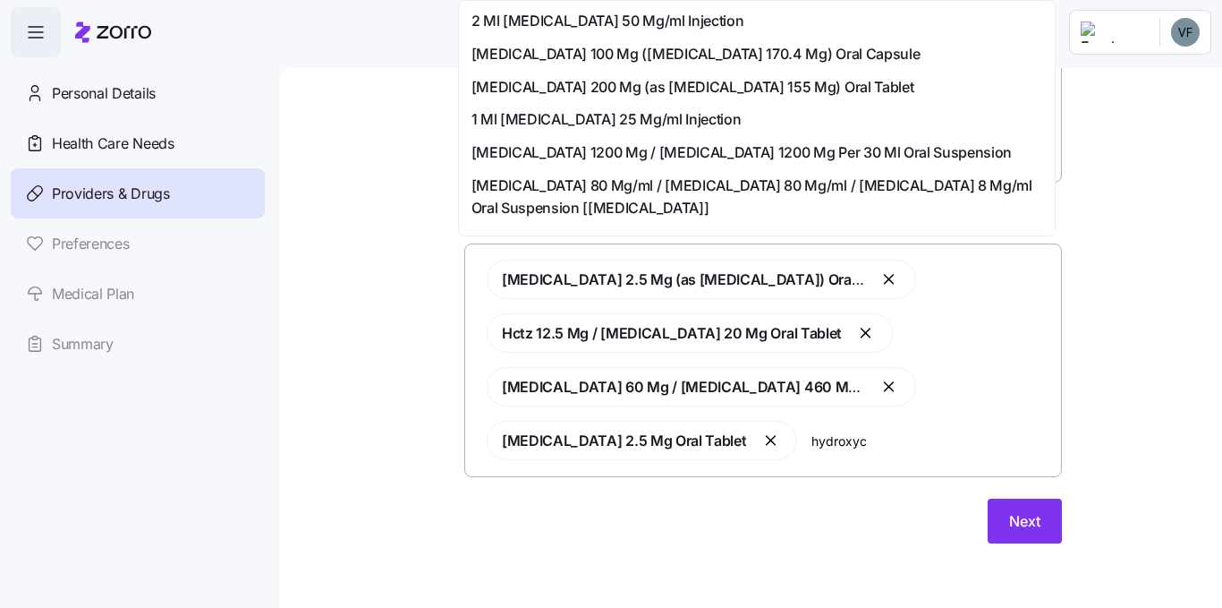
type input "hydroxych"
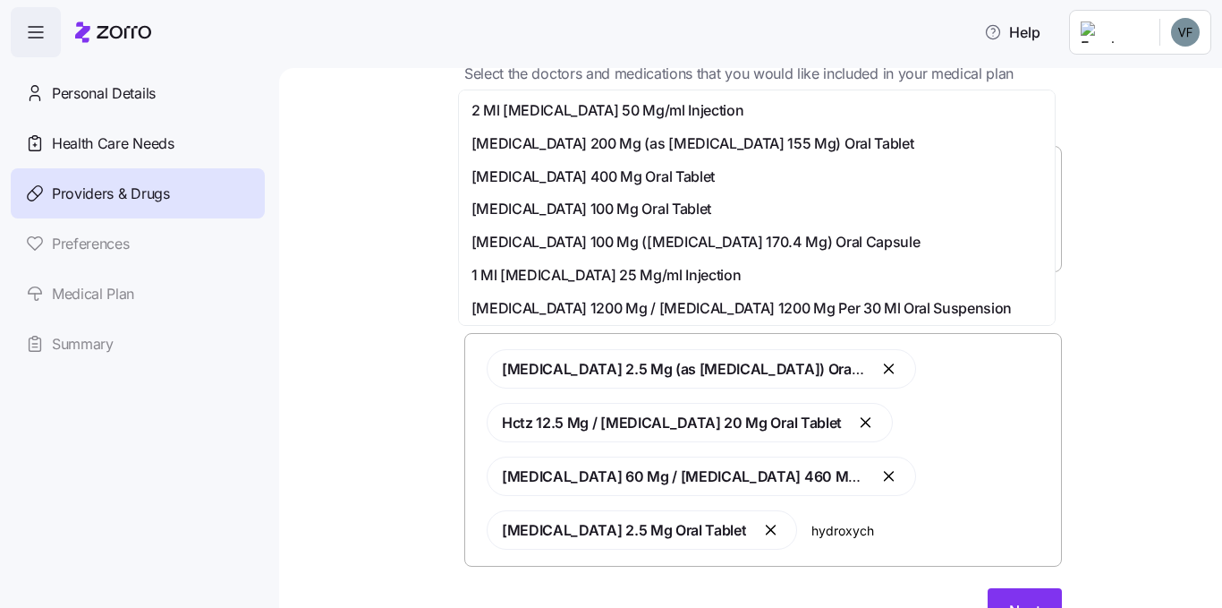
click at [684, 140] on span "[MEDICAL_DATA] 200 Mg (as [MEDICAL_DATA] 155 Mg) Oral Tablet" at bounding box center [693, 143] width 443 height 22
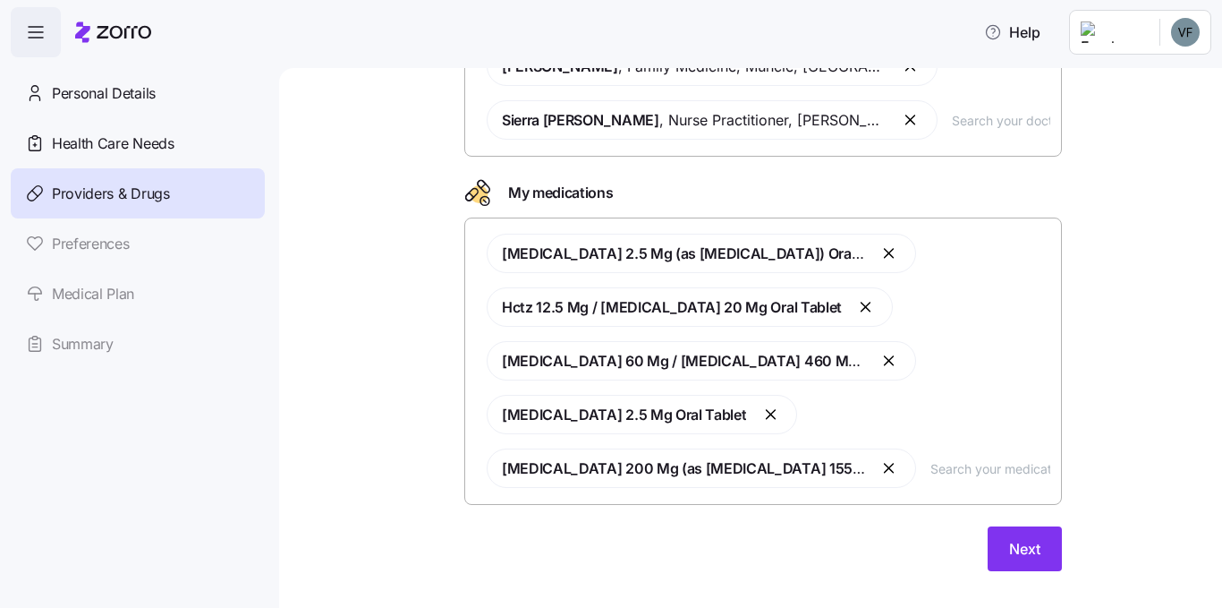
scroll to position [212, 0]
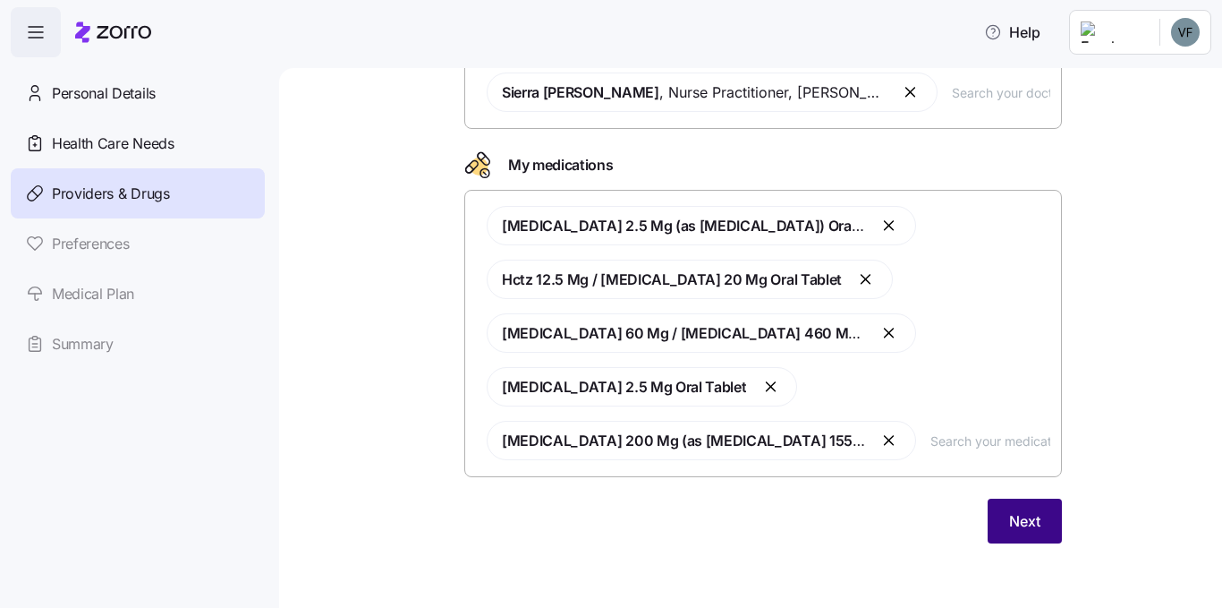
click at [1025, 520] on span "Next" at bounding box center [1024, 520] width 31 height 21
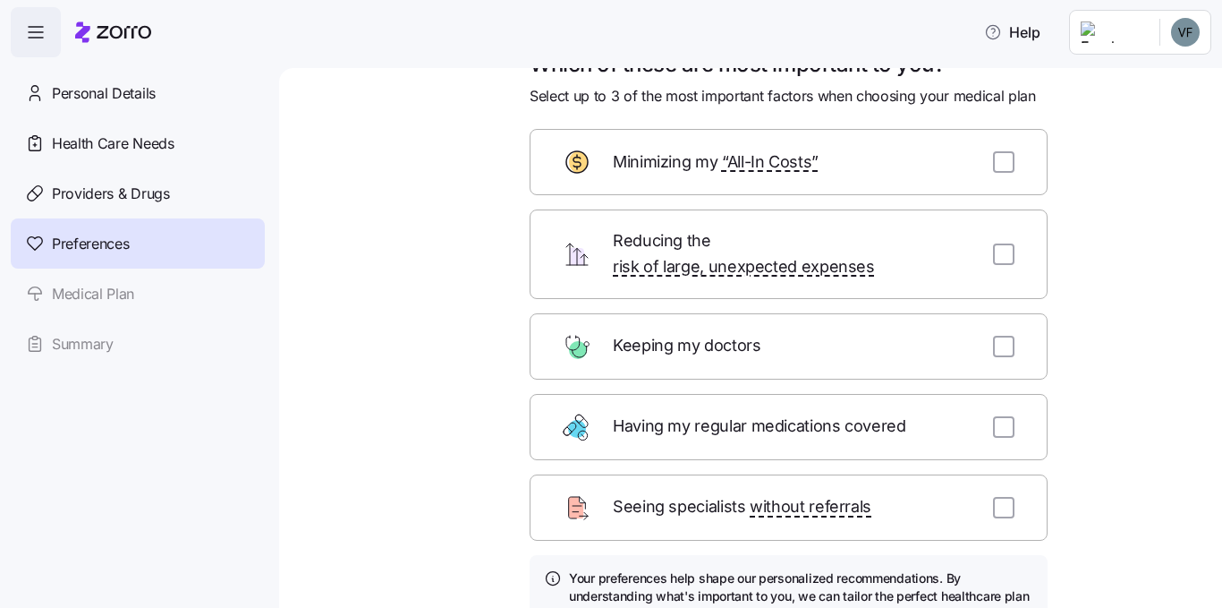
scroll to position [89, 0]
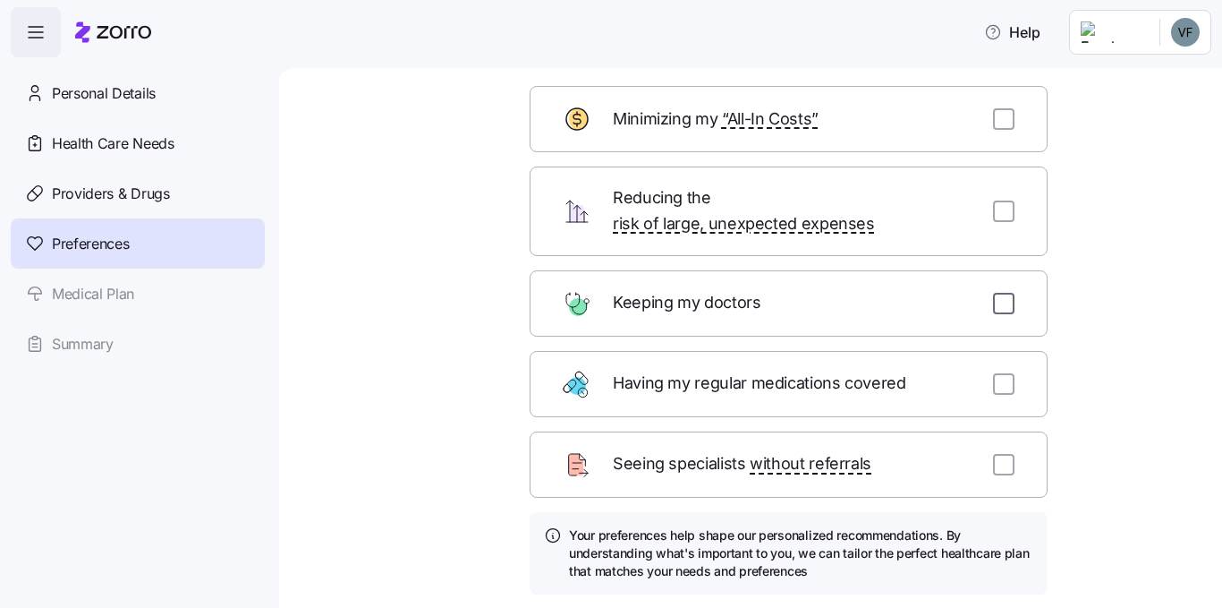
click at [1003, 293] on input "checkbox" at bounding box center [1003, 303] width 21 height 21
checkbox input "true"
click at [998, 373] on input "checkbox" at bounding box center [1003, 383] width 21 height 21
checkbox input "true"
click at [994, 200] on input "checkbox" at bounding box center [1003, 210] width 21 height 21
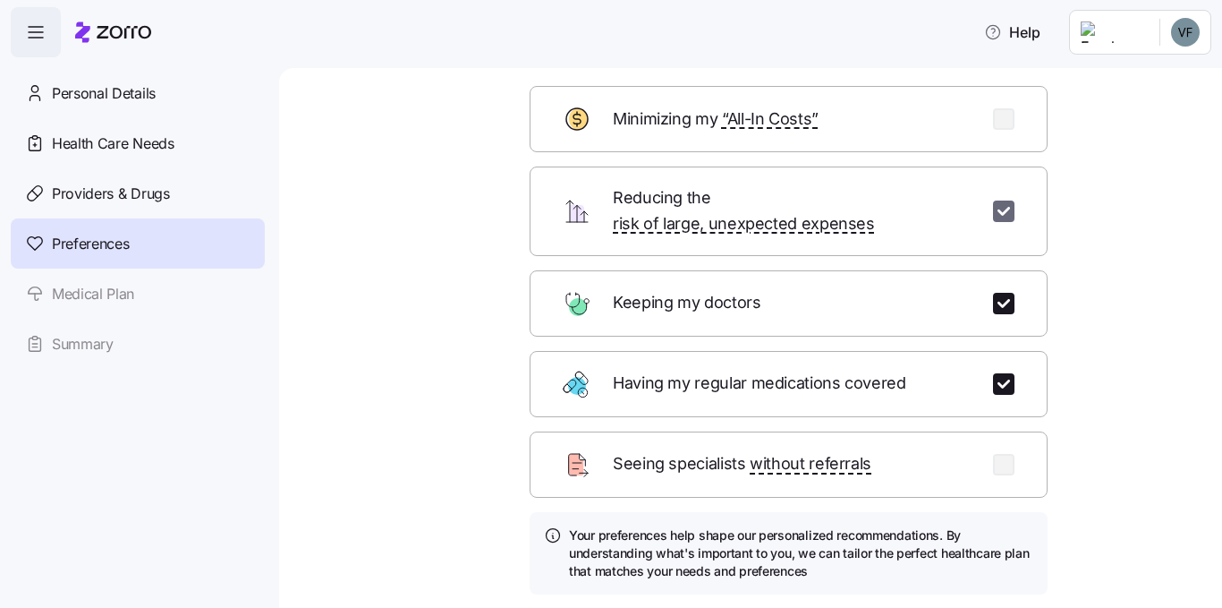
click at [996, 200] on input "checkbox" at bounding box center [1003, 210] width 21 height 21
checkbox input "false"
click at [1000, 123] on input "checkbox" at bounding box center [1003, 118] width 21 height 21
checkbox input "true"
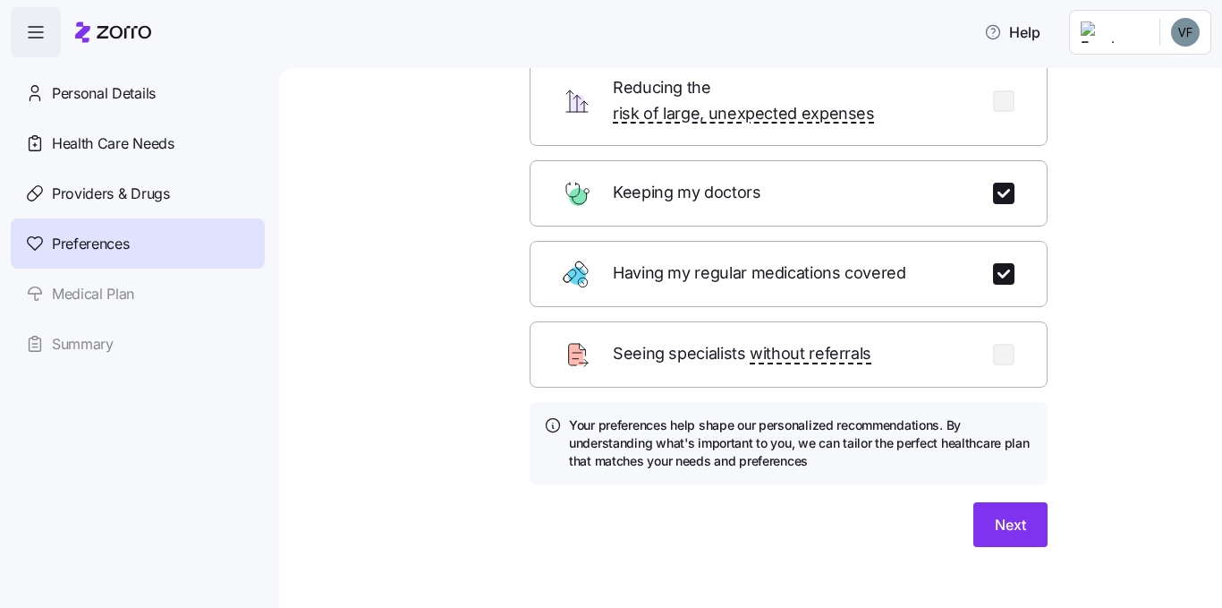
scroll to position [202, 0]
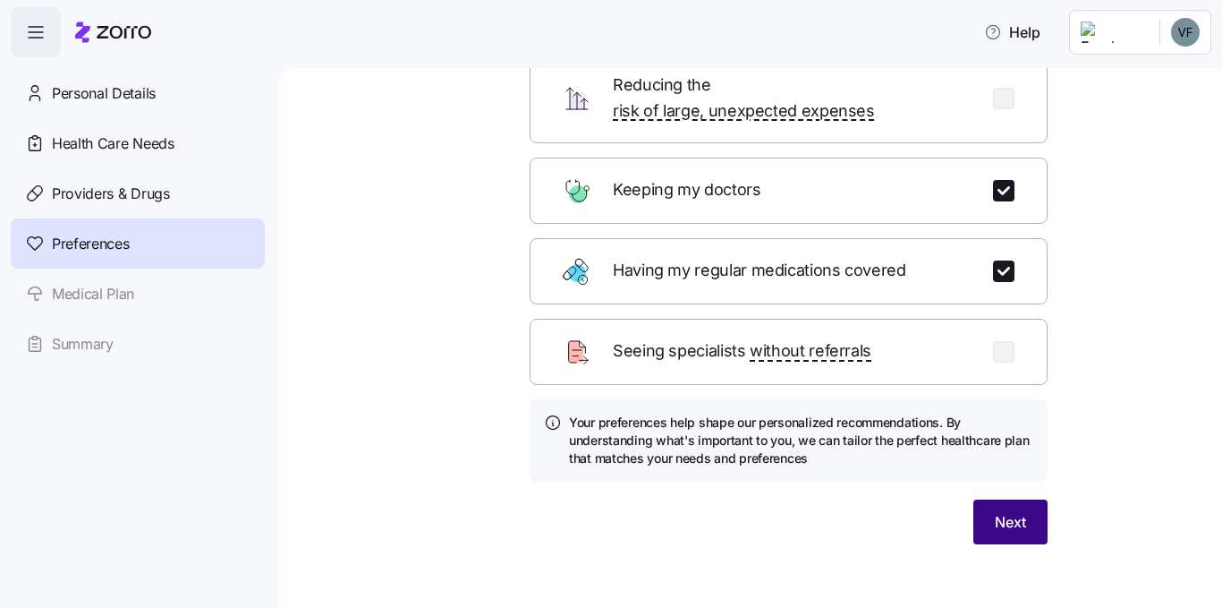
click at [1000, 511] on span "Next" at bounding box center [1010, 521] width 31 height 21
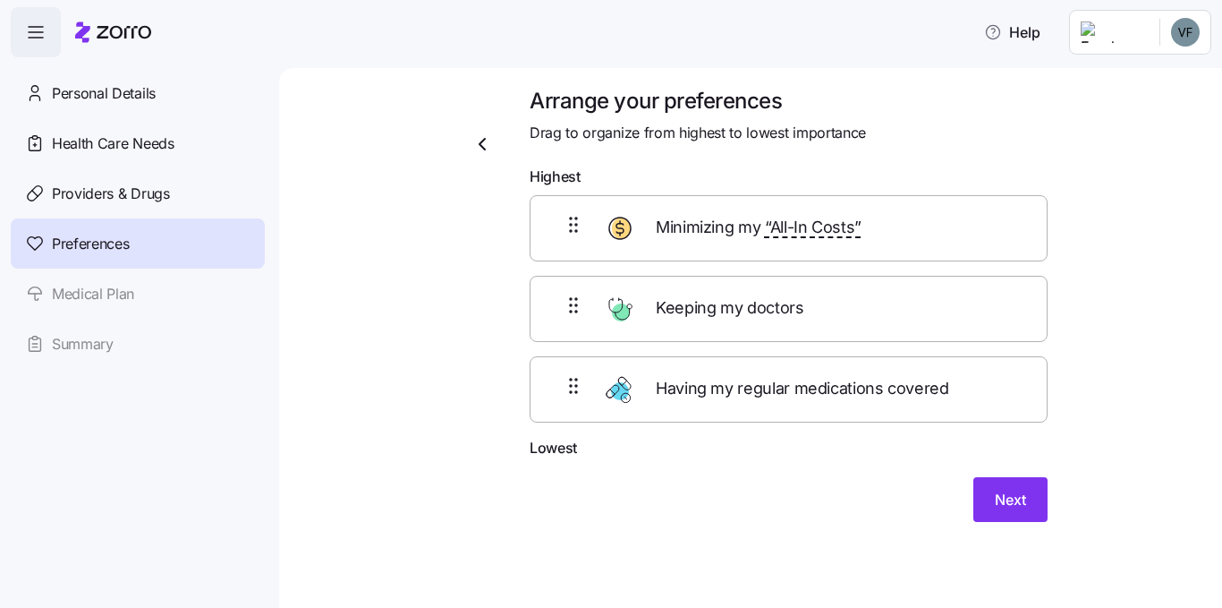
scroll to position [10, 0]
click at [722, 316] on span "Keeping my doctors" at bounding box center [732, 308] width 152 height 26
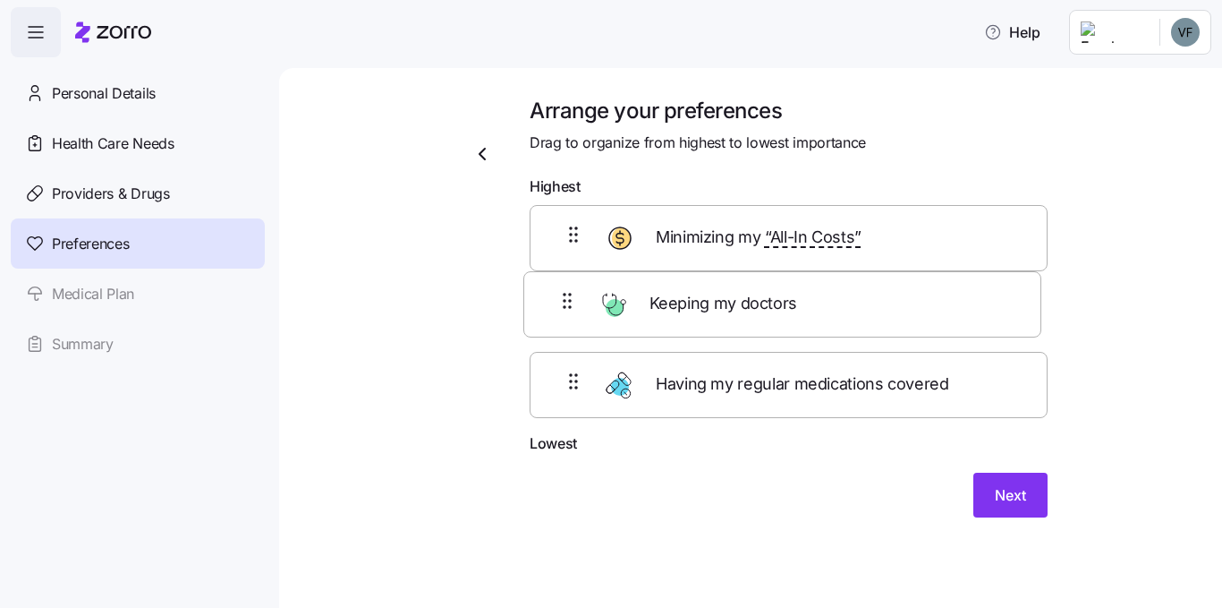
scroll to position [0, 0]
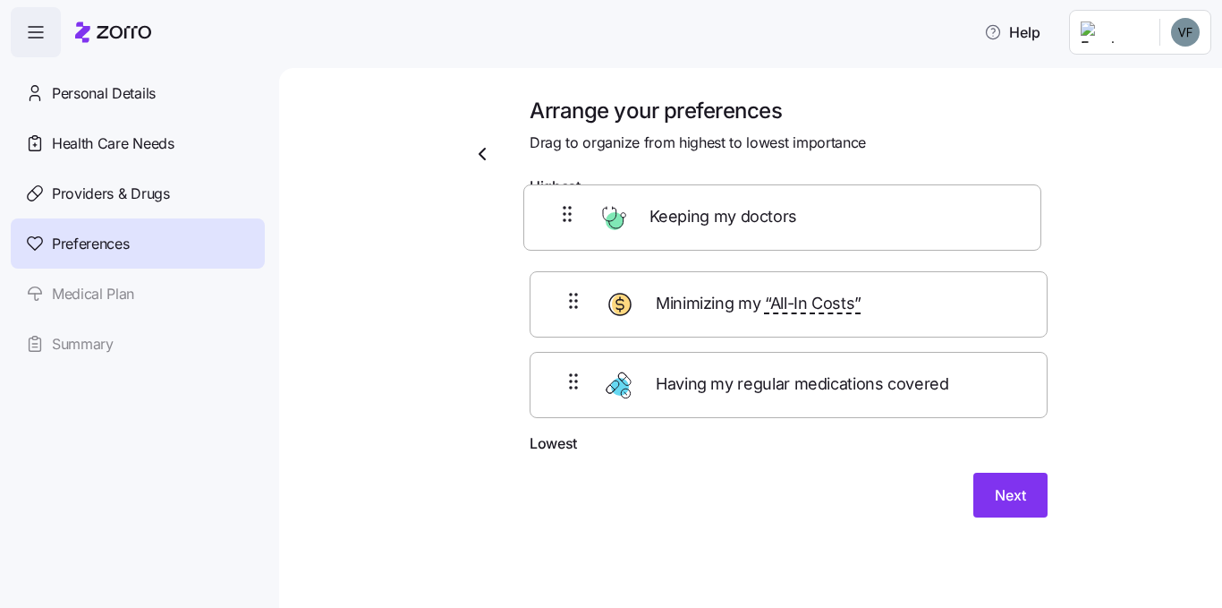
drag, startPoint x: 722, startPoint y: 316, endPoint x: 722, endPoint y: 222, distance: 94.0
click at [722, 222] on div "Minimizing my “All-In Costs” Keeping my doctors Having my regular medications c…" at bounding box center [789, 318] width 518 height 227
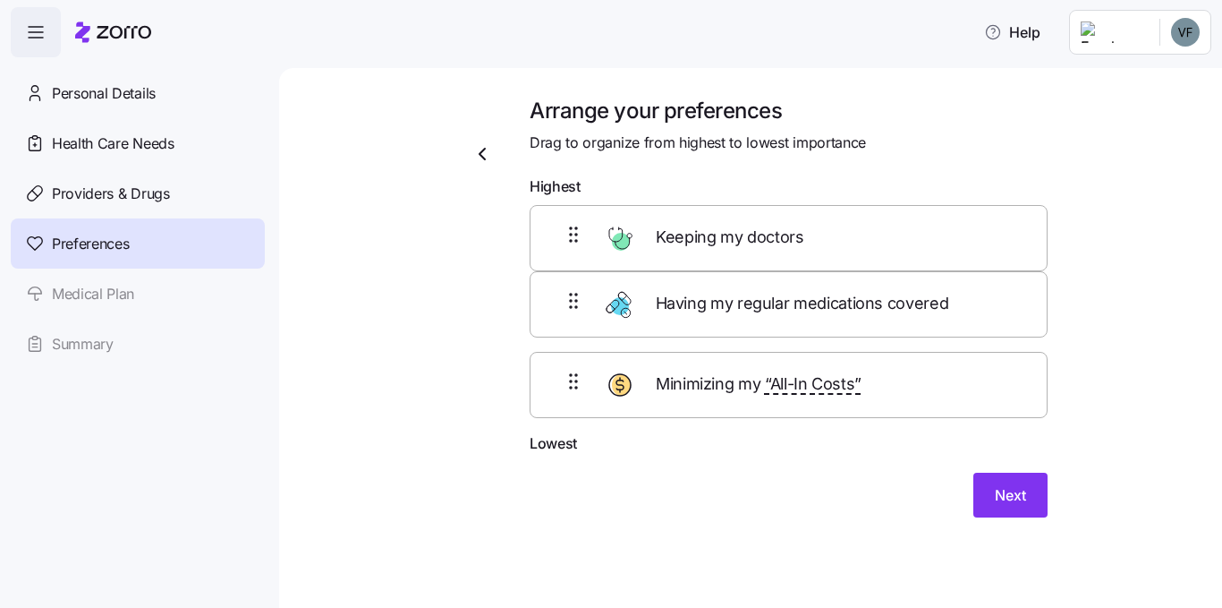
drag, startPoint x: 743, startPoint y: 404, endPoint x: 750, endPoint y: 302, distance: 101.4
click at [750, 302] on div "Keeping my doctors Minimizing my “All-In Costs” Having my regular medications c…" at bounding box center [789, 318] width 518 height 227
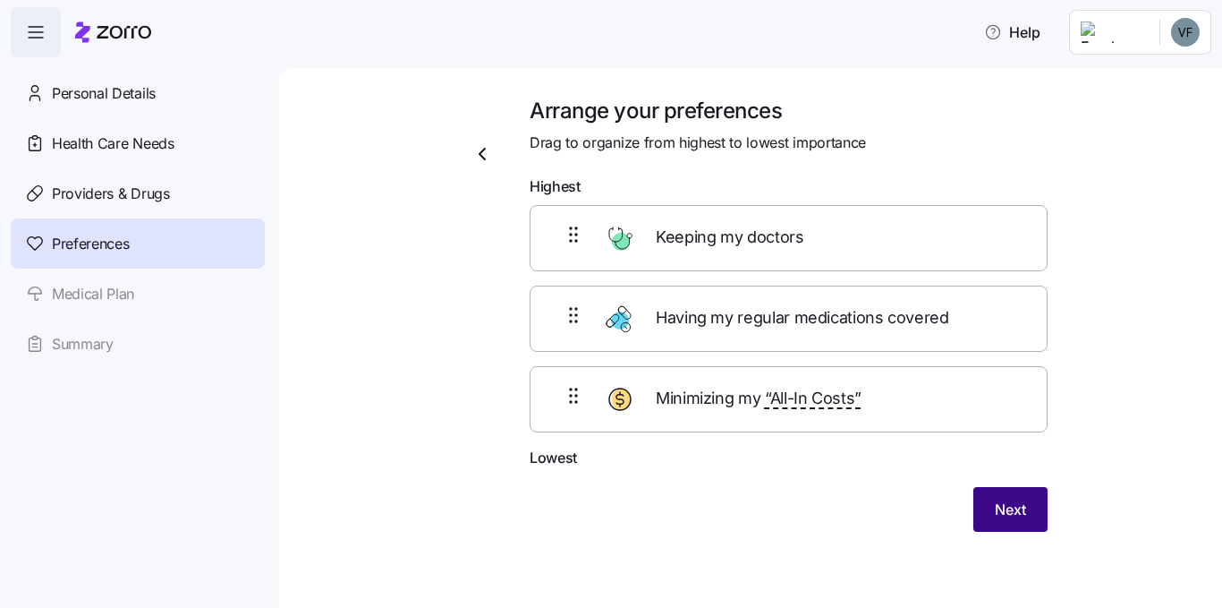
click at [1017, 503] on span "Next" at bounding box center [1010, 508] width 31 height 21
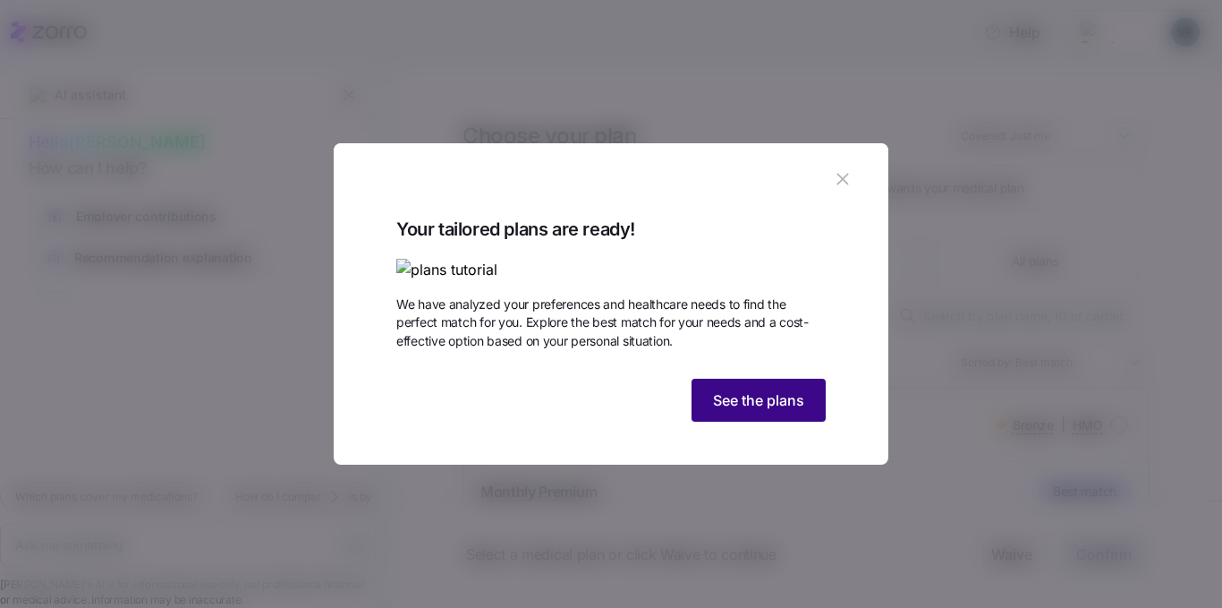
click at [746, 411] on span "See the plans" at bounding box center [758, 399] width 91 height 21
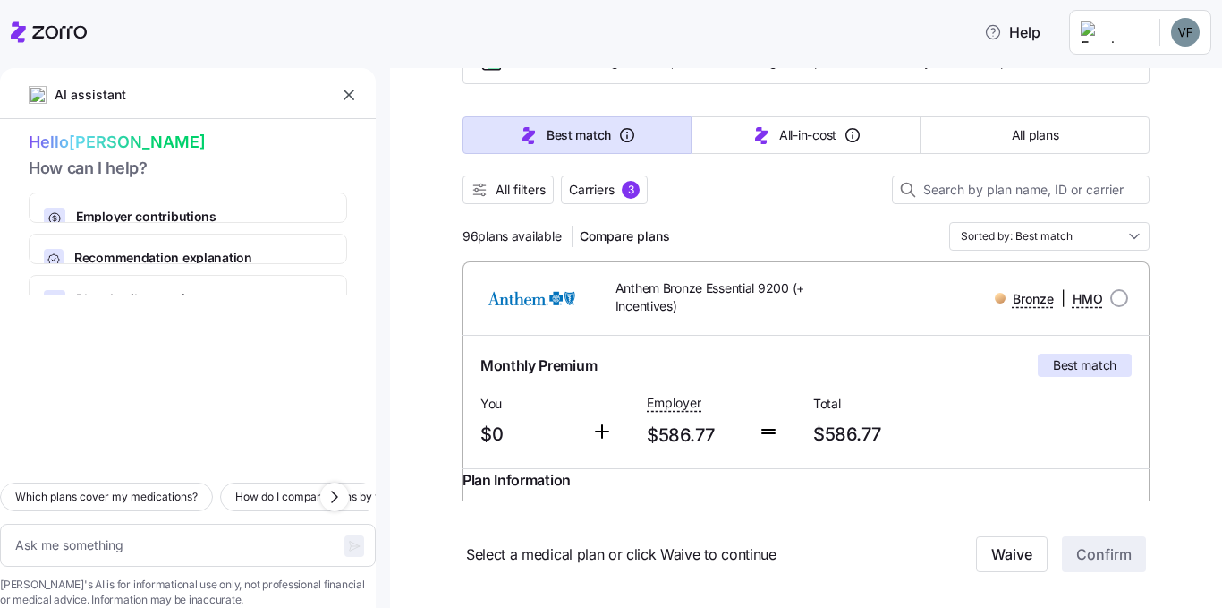
scroll to position [89, 0]
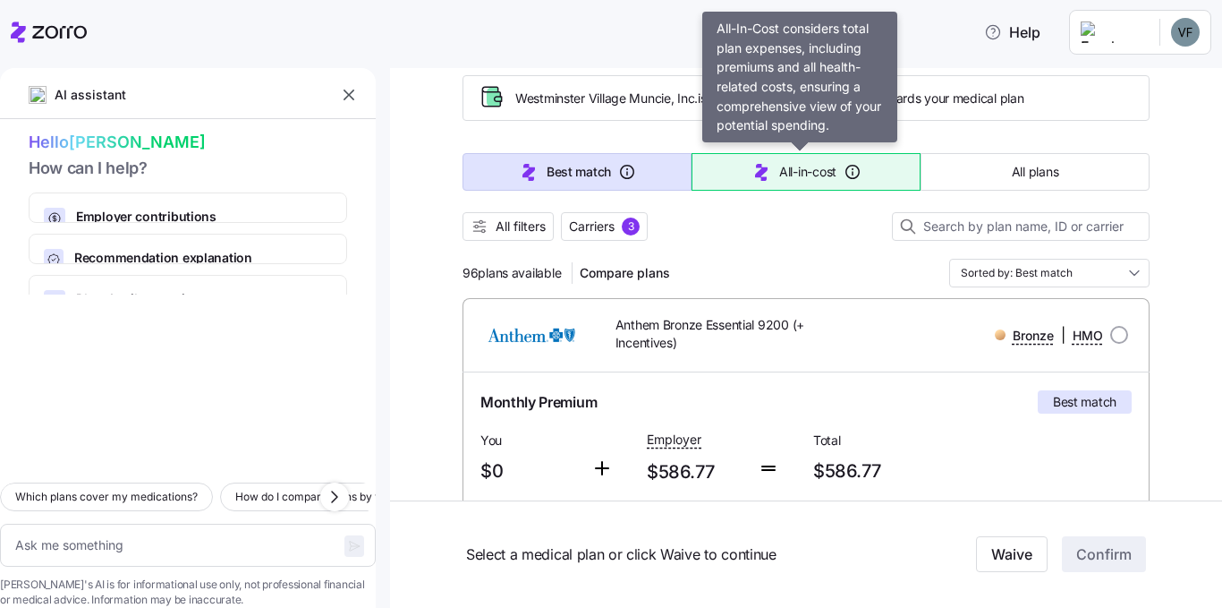
click at [785, 175] on span "All-in-cost" at bounding box center [807, 172] width 57 height 18
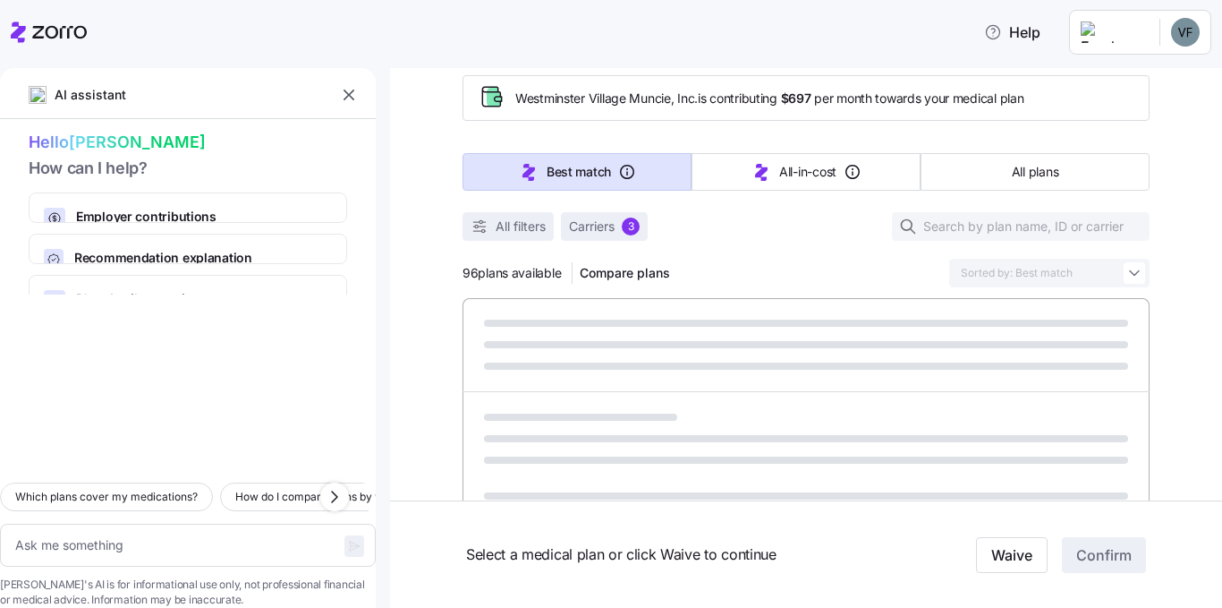
type textarea "x"
type input "Sorted by: All-in-cost"
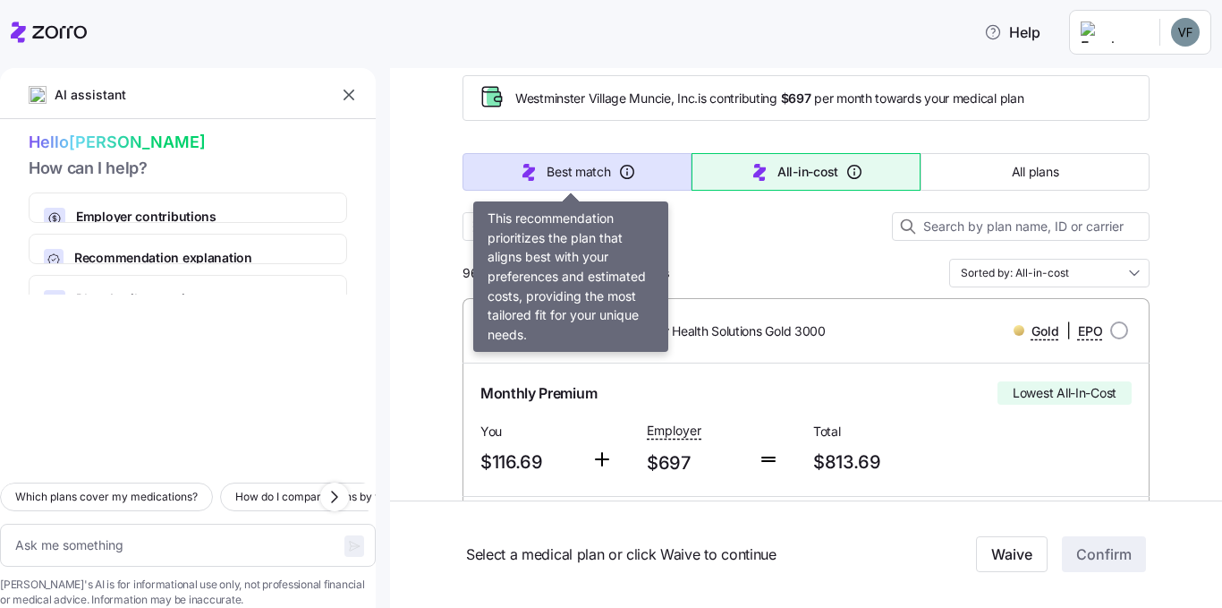
click at [530, 172] on icon "button" at bounding box center [528, 171] width 21 height 21
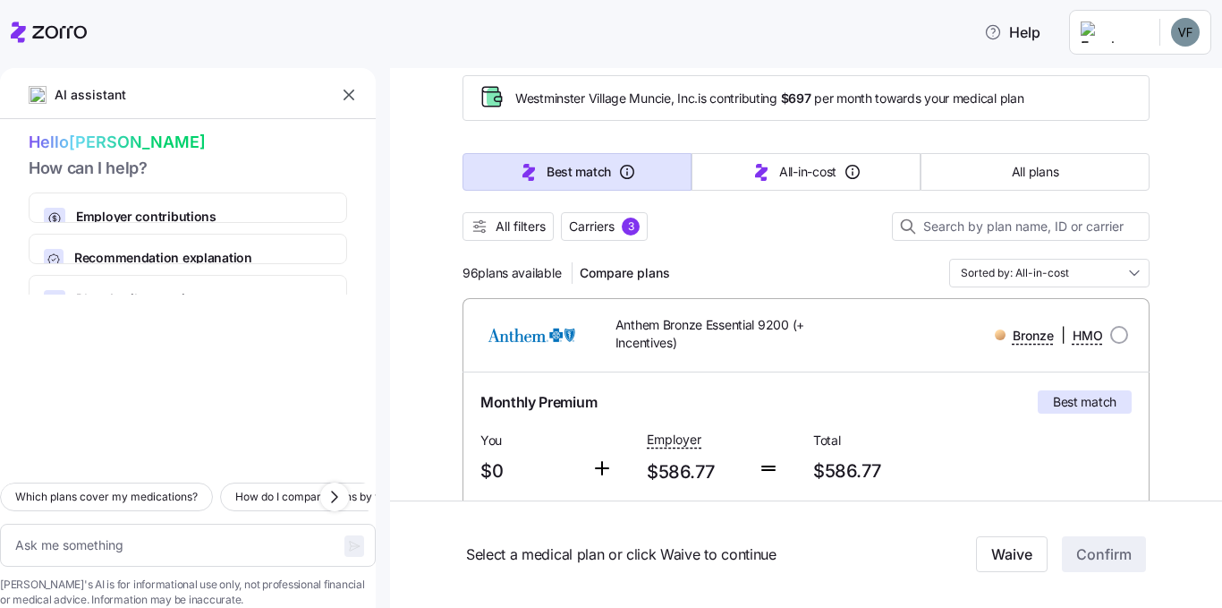
type textarea "x"
type input "Sorted by: Best match"
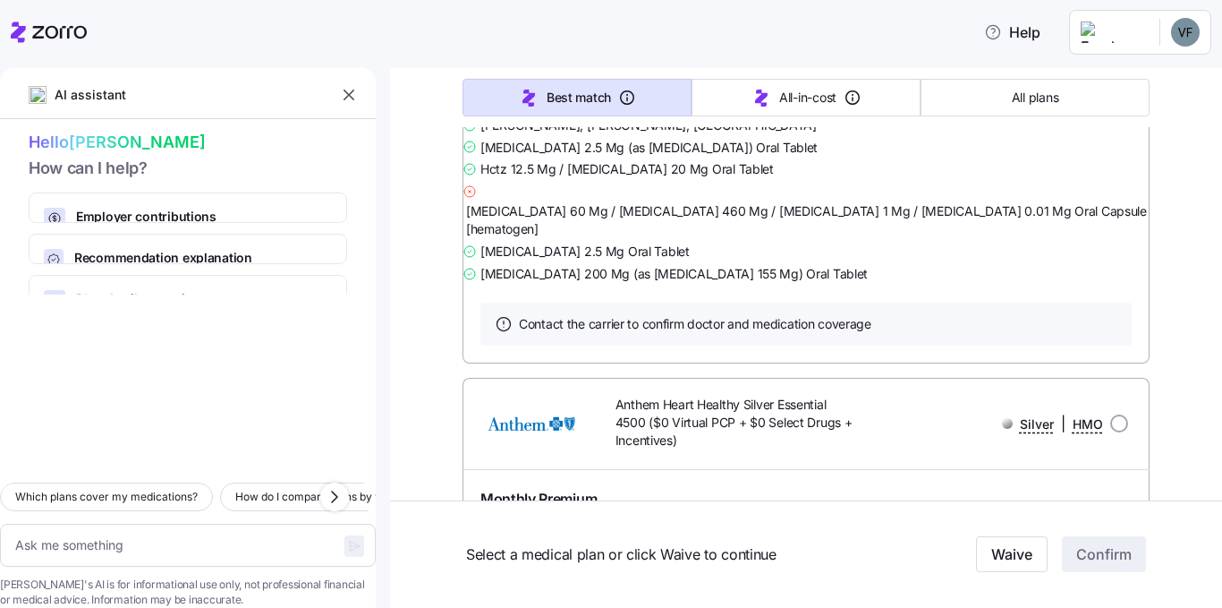
scroll to position [9843, 0]
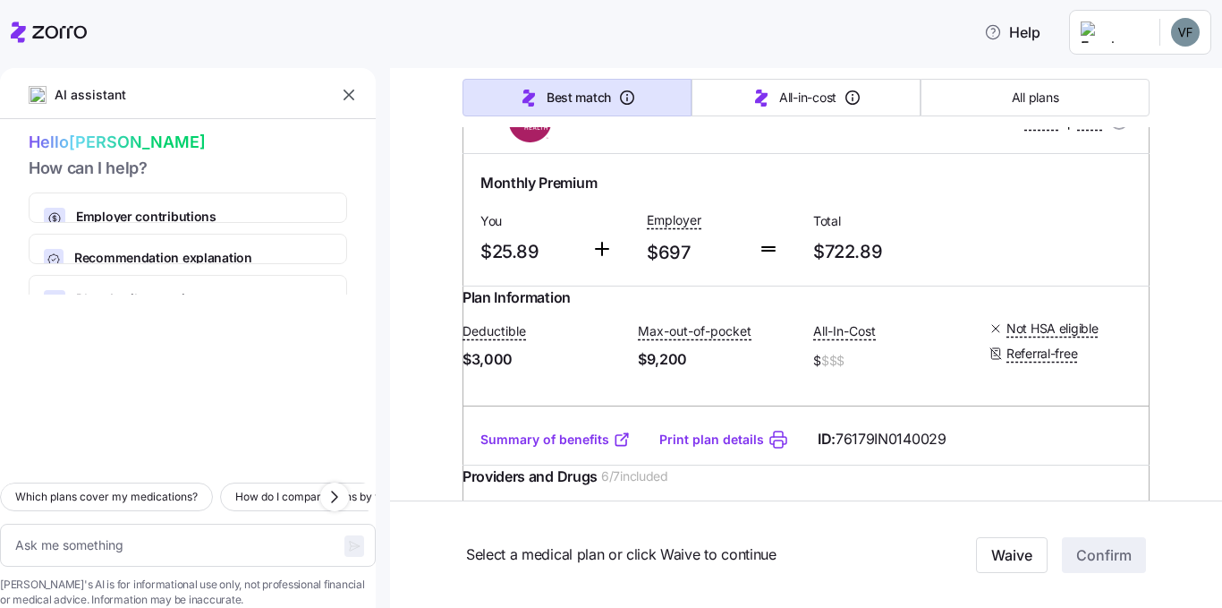
scroll to position [19136, 0]
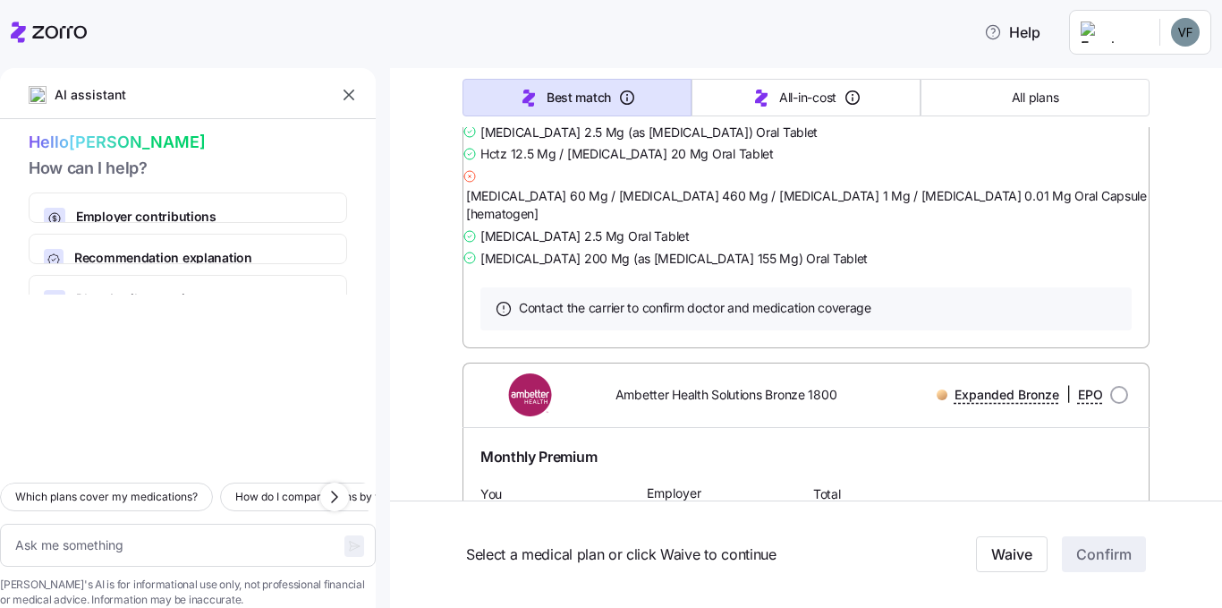
type textarea "x"
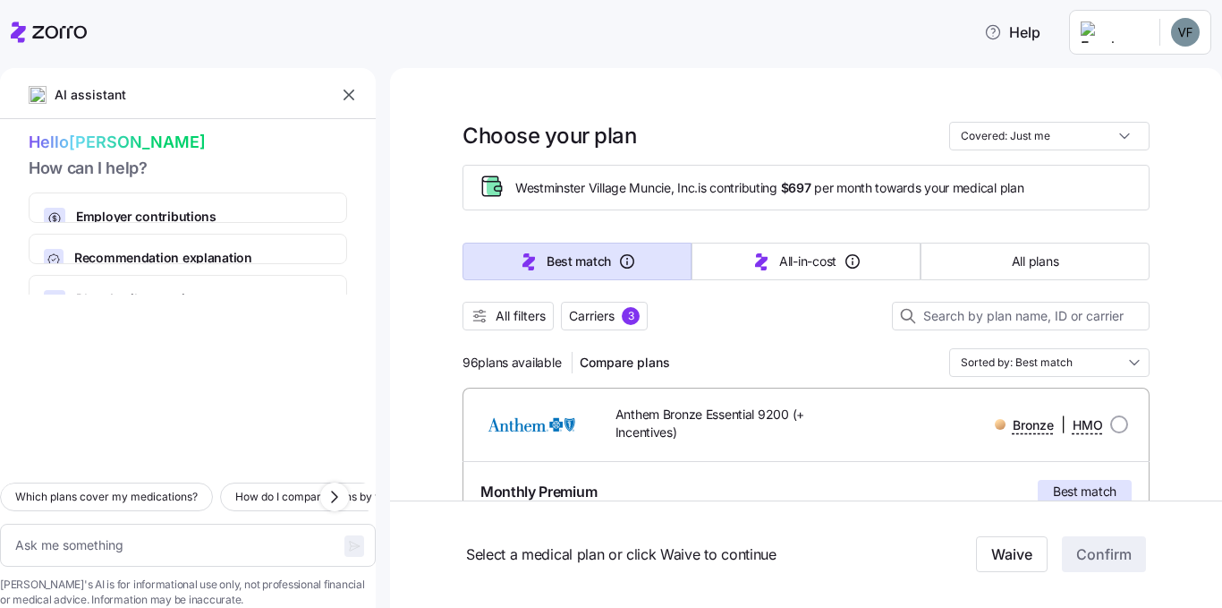
scroll to position [26, 0]
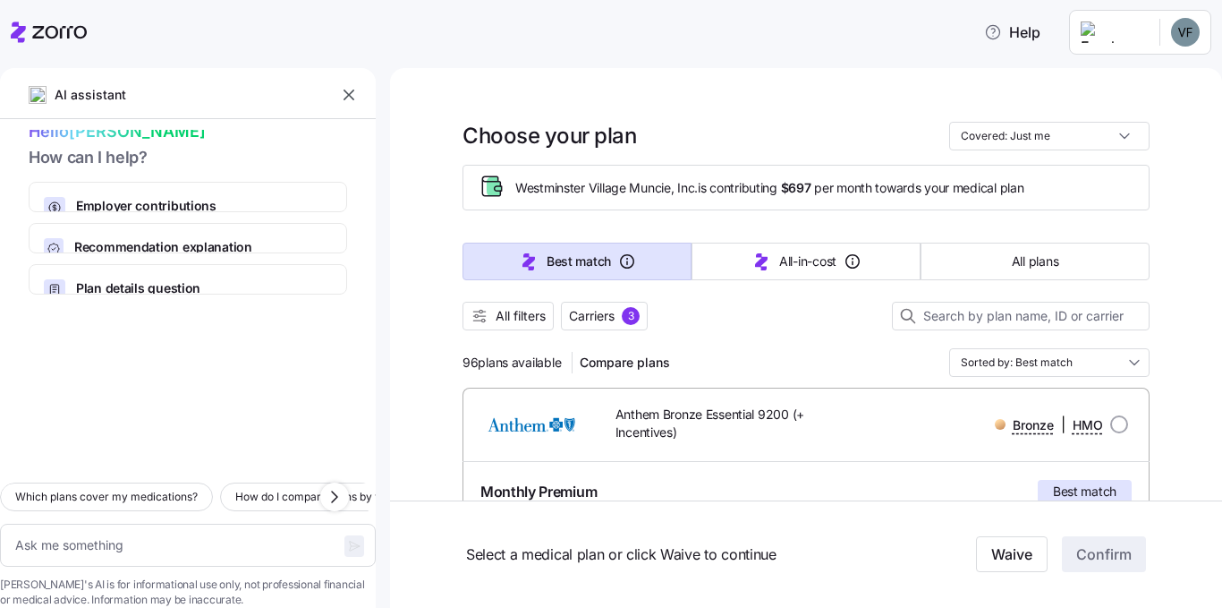
click at [338, 98] on button "button" at bounding box center [348, 94] width 25 height 25
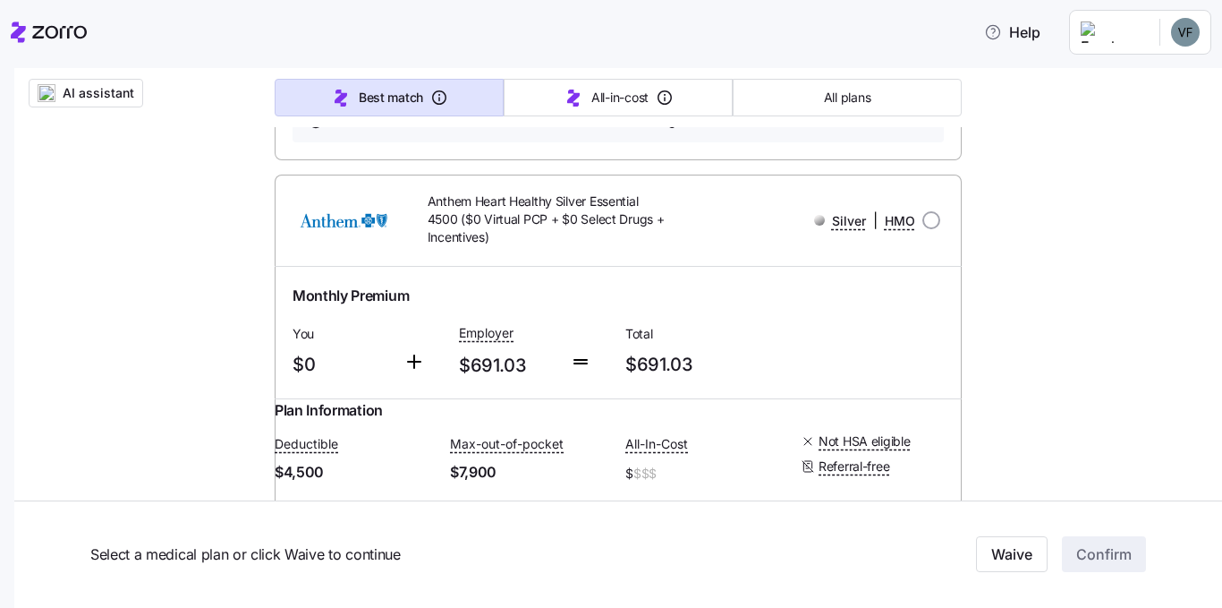
scroll to position [10201, 0]
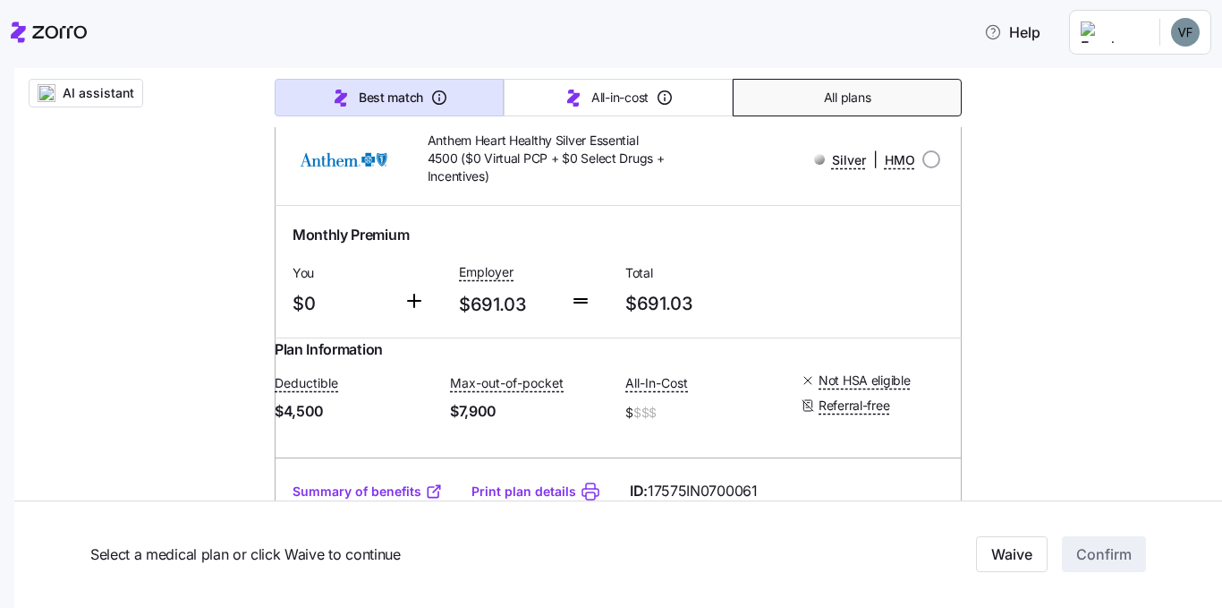
click at [866, 100] on button "All plans" at bounding box center [847, 98] width 229 height 38
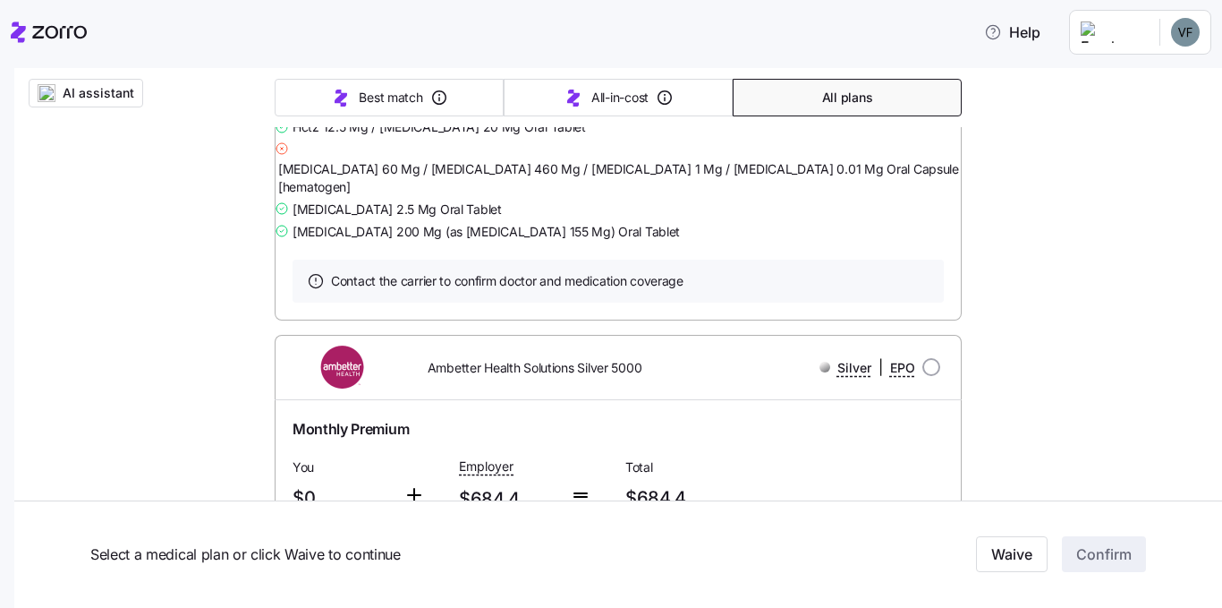
scroll to position [9396, 0]
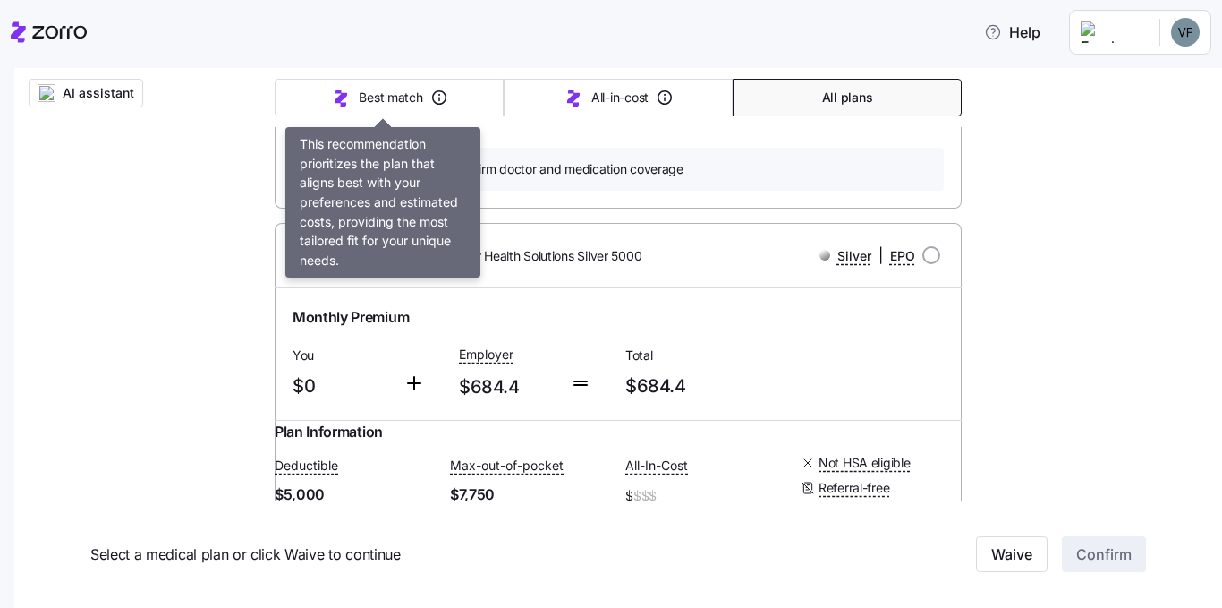
drag, startPoint x: 355, startPoint y: 103, endPoint x: 1080, endPoint y: 183, distance: 729.3
click at [359, 99] on span "Best match" at bounding box center [391, 98] width 64 height 18
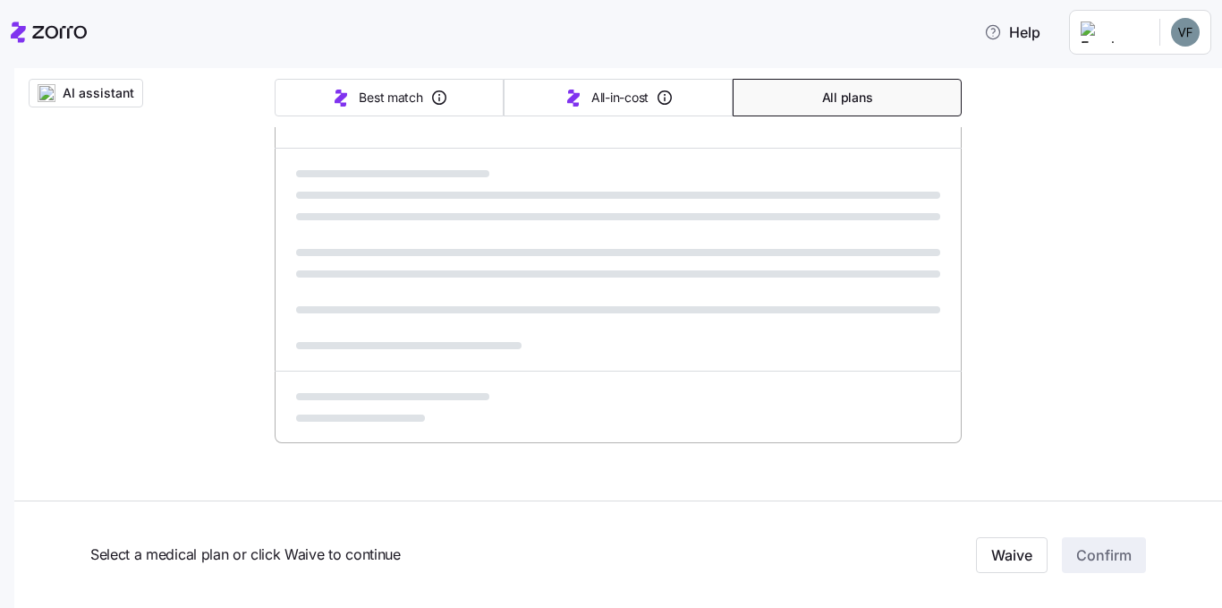
scroll to position [1145, 0]
type input "Sorted by: Best match"
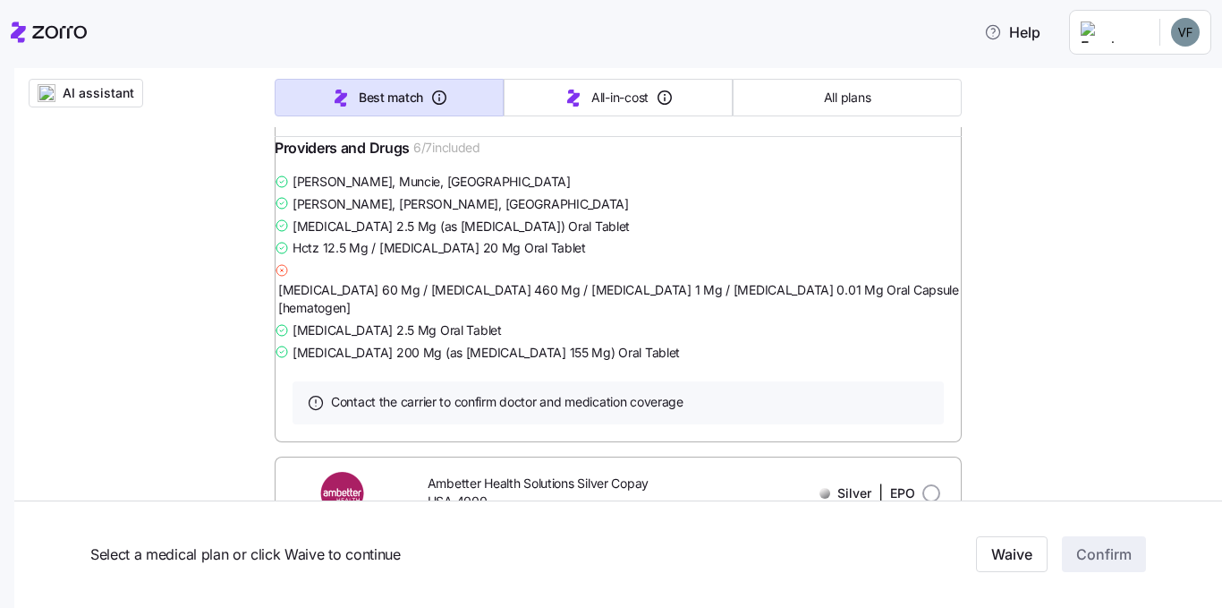
scroll to position [12012, 0]
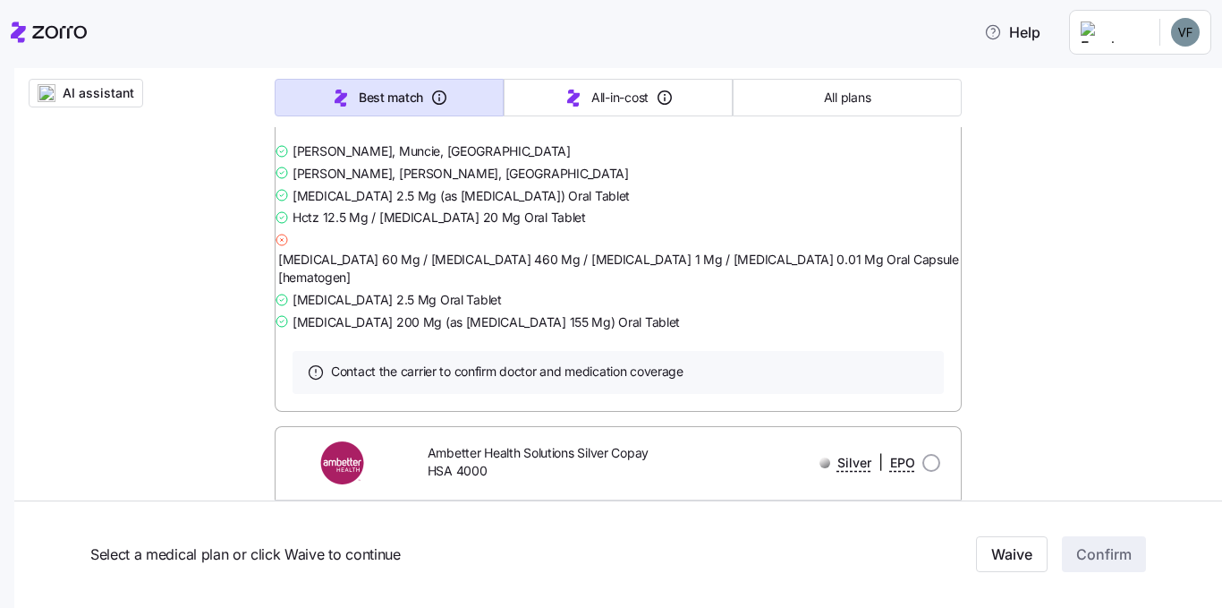
drag, startPoint x: 294, startPoint y: 287, endPoint x: 260, endPoint y: 286, distance: 34.9
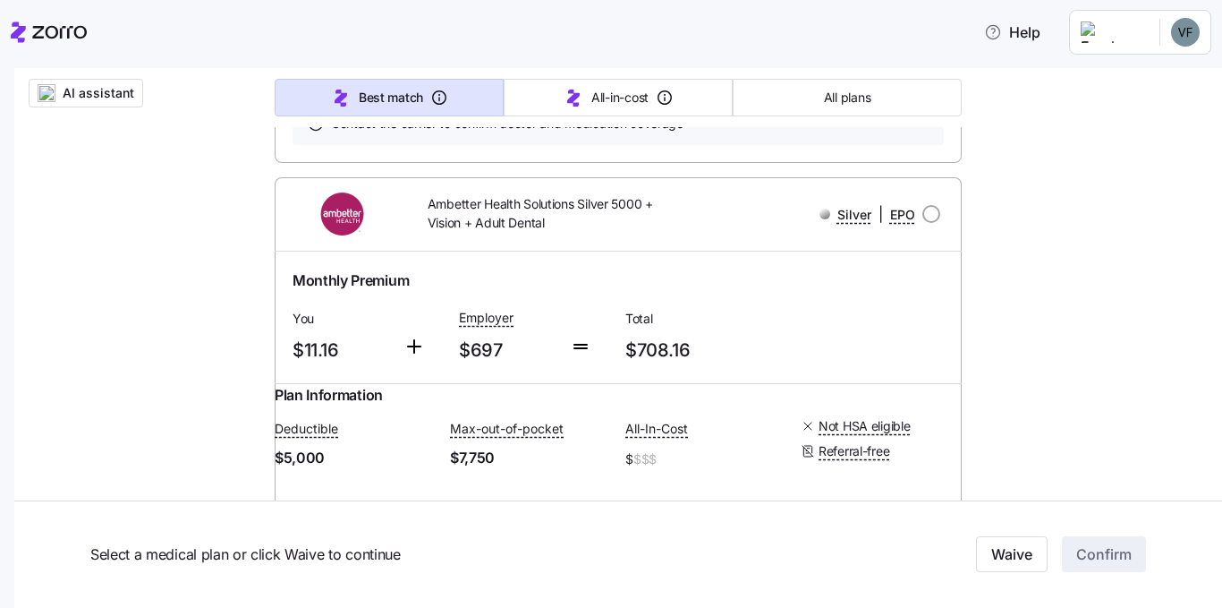
scroll to position [15144, 0]
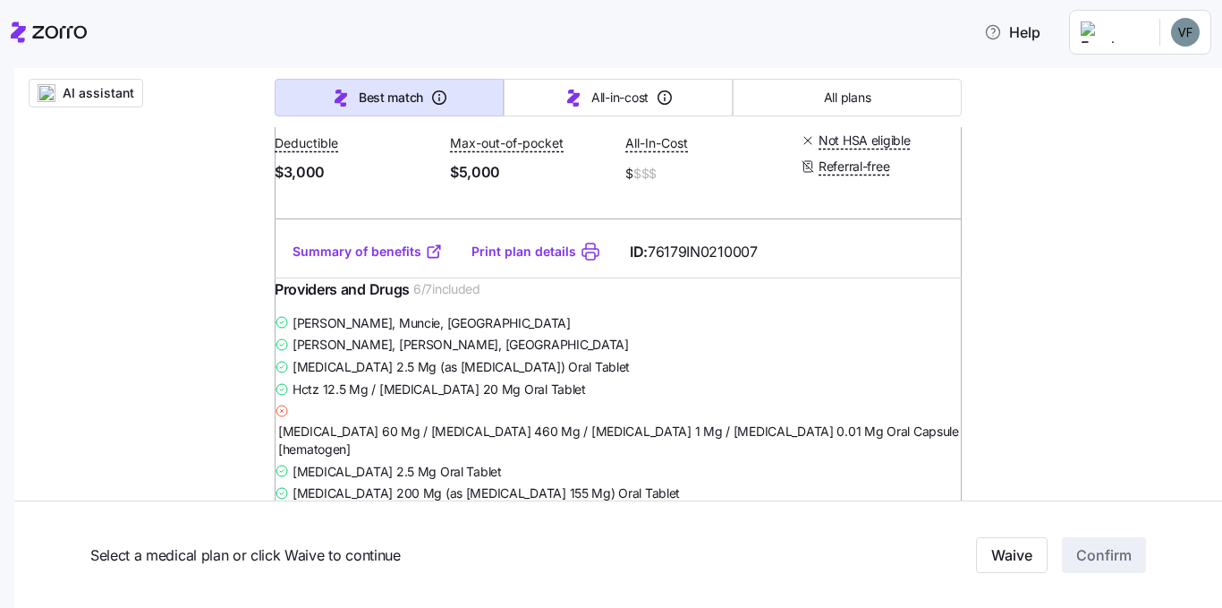
scroll to position [40737, 0]
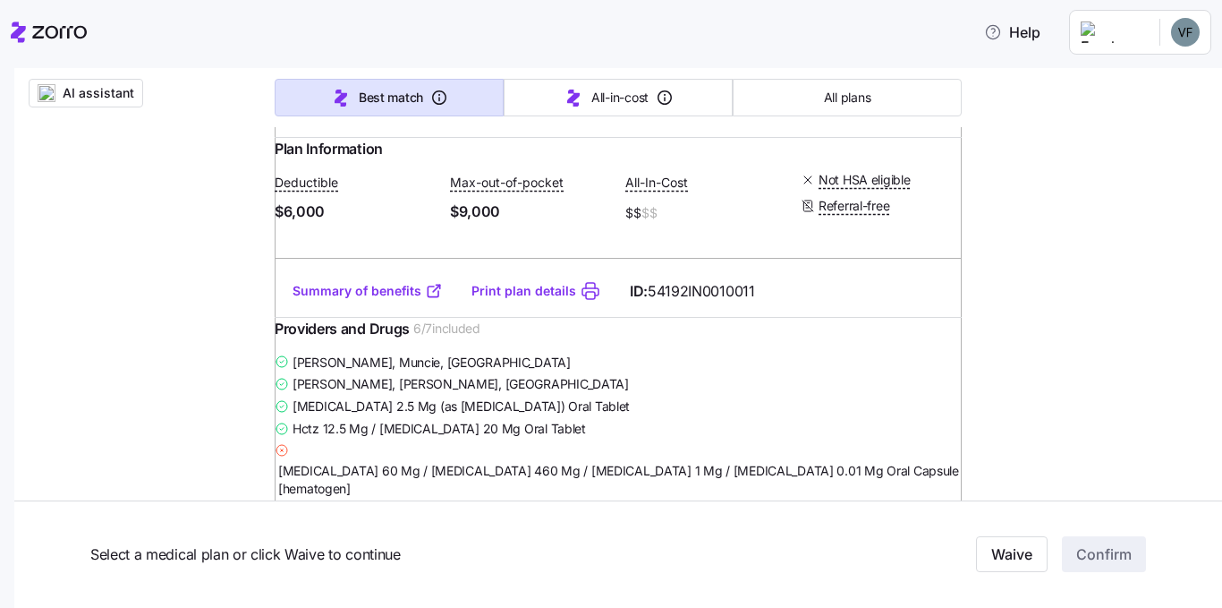
scroll to position [41990, 0]
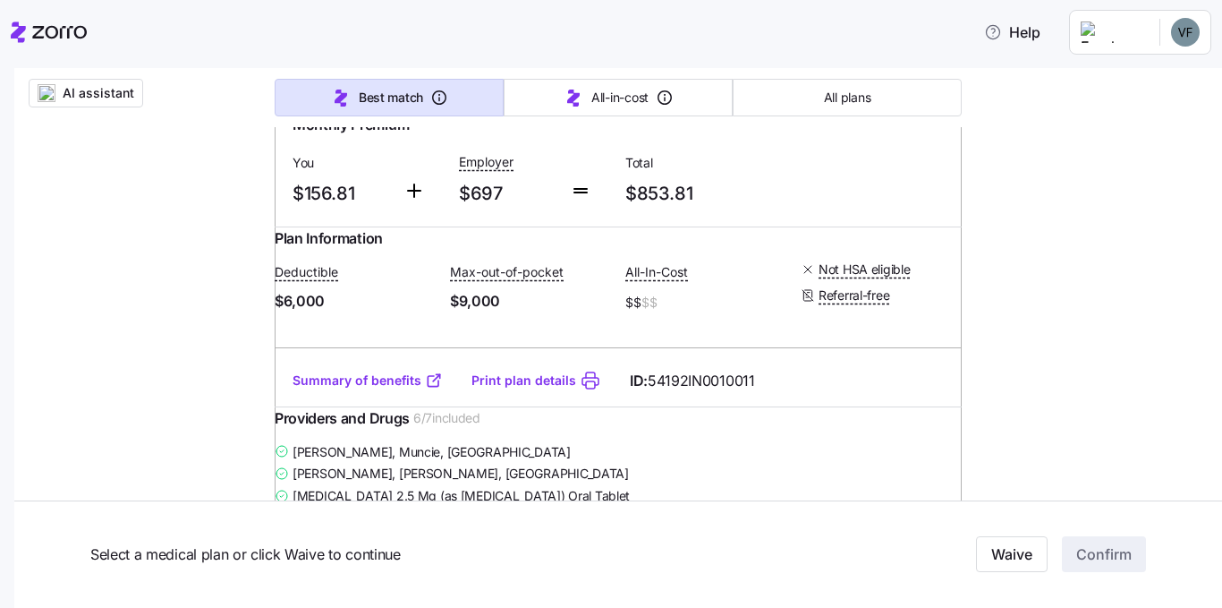
radio input "true"
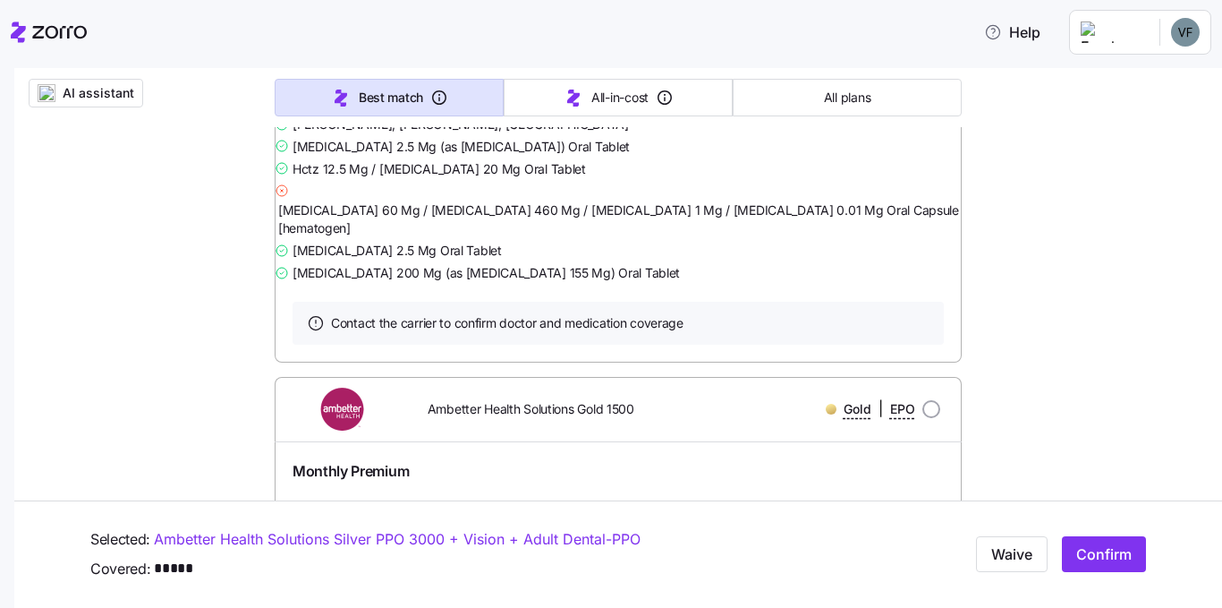
scroll to position [44406, 0]
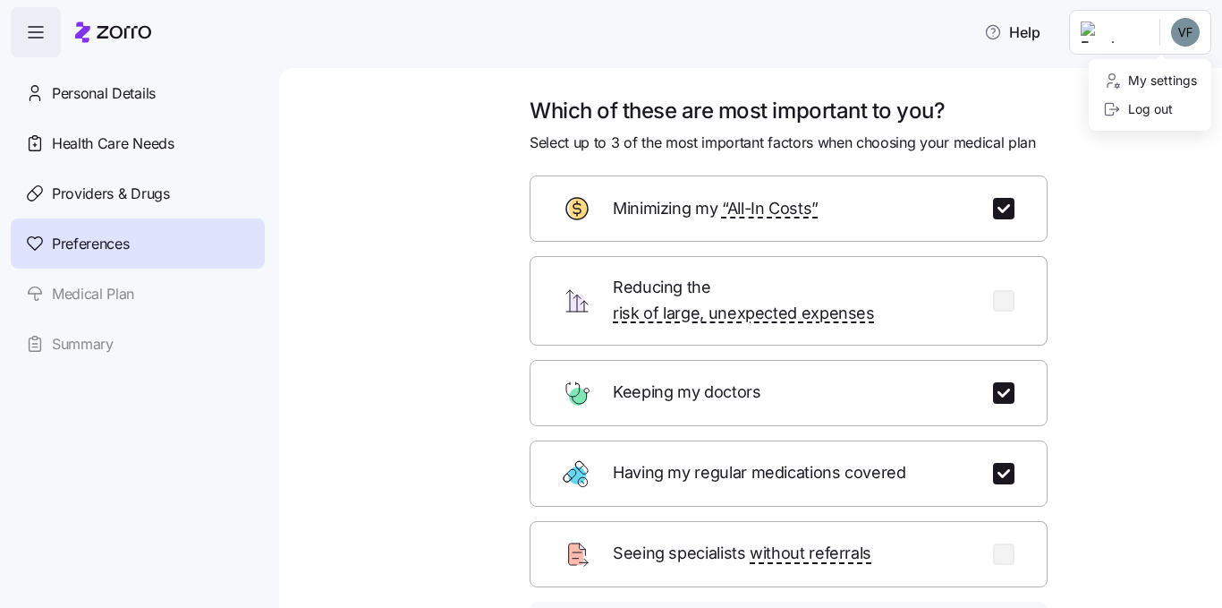
click at [1181, 35] on html "Help Personal Details Health Care Needs Providers & Drugs Preferences Medical P…" at bounding box center [611, 298] width 1222 height 597
click at [406, 43] on html "Help Personal Details Health Care Needs Providers & Drugs Preferences Medical P…" at bounding box center [611, 298] width 1222 height 597
drag, startPoint x: 357, startPoint y: 1, endPoint x: 302, endPoint y: 32, distance: 63.7
click at [302, 32] on div "Help" at bounding box center [611, 32] width 1201 height 50
click at [1193, 31] on html "Help Personal Details Health Care Needs Providers & Drugs Preferences Medical P…" at bounding box center [611, 298] width 1222 height 597
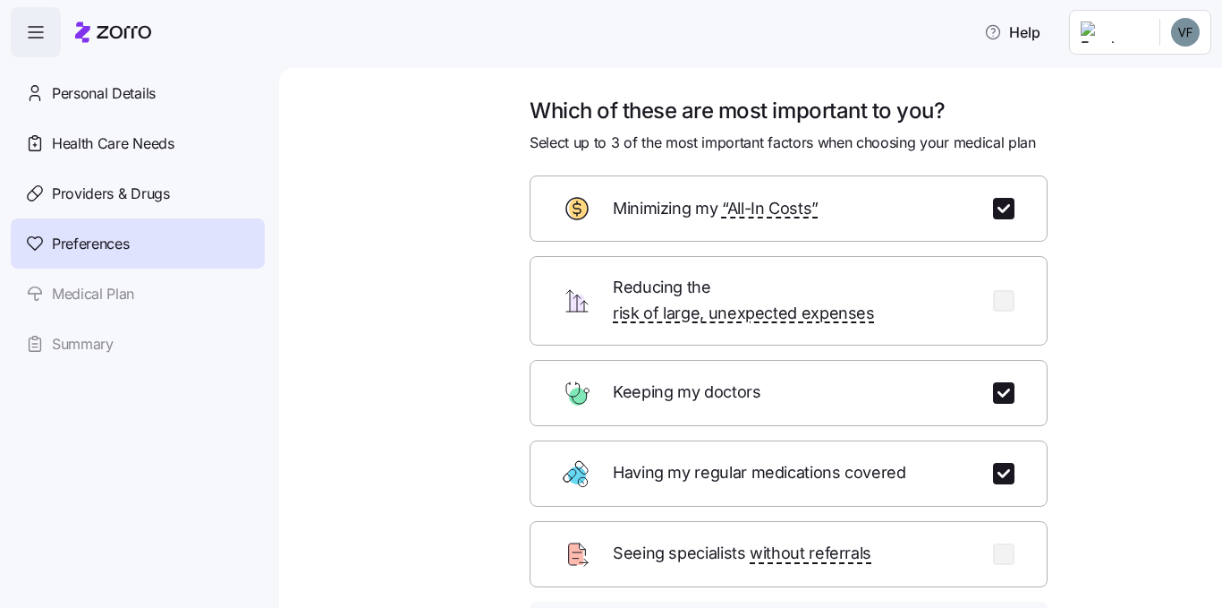
click at [592, 34] on html "Help Personal Details Health Care Needs Providers & Drugs Preferences Medical P…" at bounding box center [611, 298] width 1222 height 597
drag, startPoint x: 592, startPoint y: 34, endPoint x: 447, endPoint y: 23, distance: 146.3
click at [447, 23] on div "Help" at bounding box center [611, 32] width 1201 height 50
drag, startPoint x: 422, startPoint y: 31, endPoint x: 387, endPoint y: 25, distance: 35.5
click at [387, 25] on div "Help" at bounding box center [611, 32] width 1201 height 50
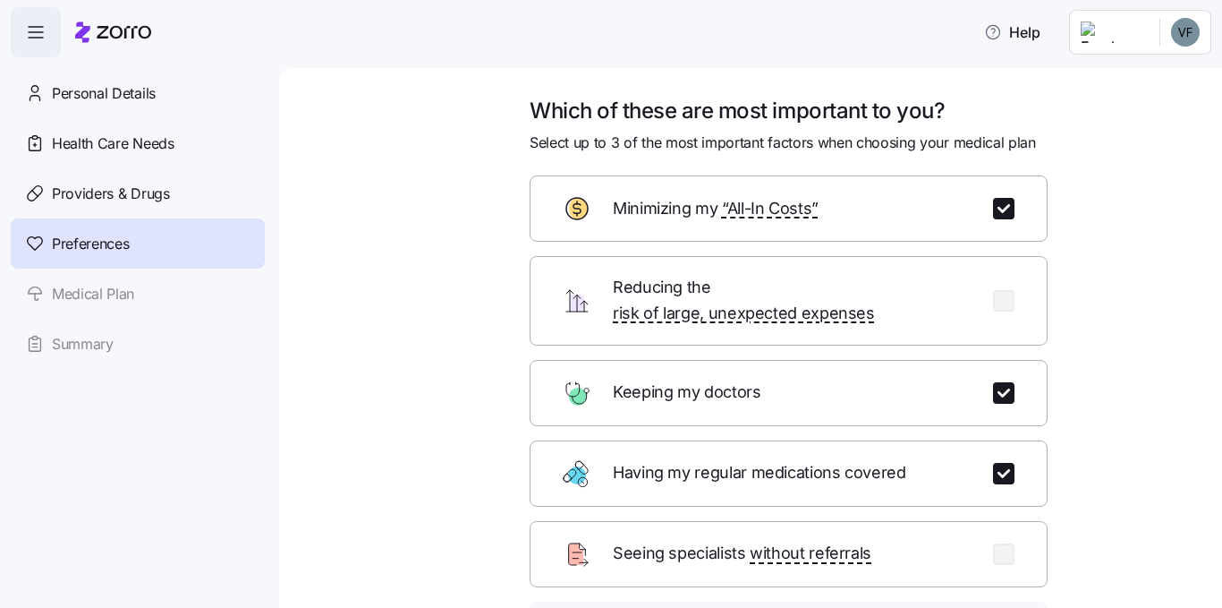
drag, startPoint x: 351, startPoint y: 0, endPoint x: 290, endPoint y: 41, distance: 73.5
click at [290, 40] on div "Help" at bounding box center [611, 32] width 1201 height 50
click at [370, 161] on div "Which of these are most important to you? Select up to 3 of the most important …" at bounding box center [763, 443] width 868 height 693
click at [1188, 35] on html "Help Personal Details Health Care Needs Providers & Drugs Preferences Medical P…" at bounding box center [611, 298] width 1222 height 597
click at [1150, 111] on div "Log out" at bounding box center [1138, 109] width 70 height 20
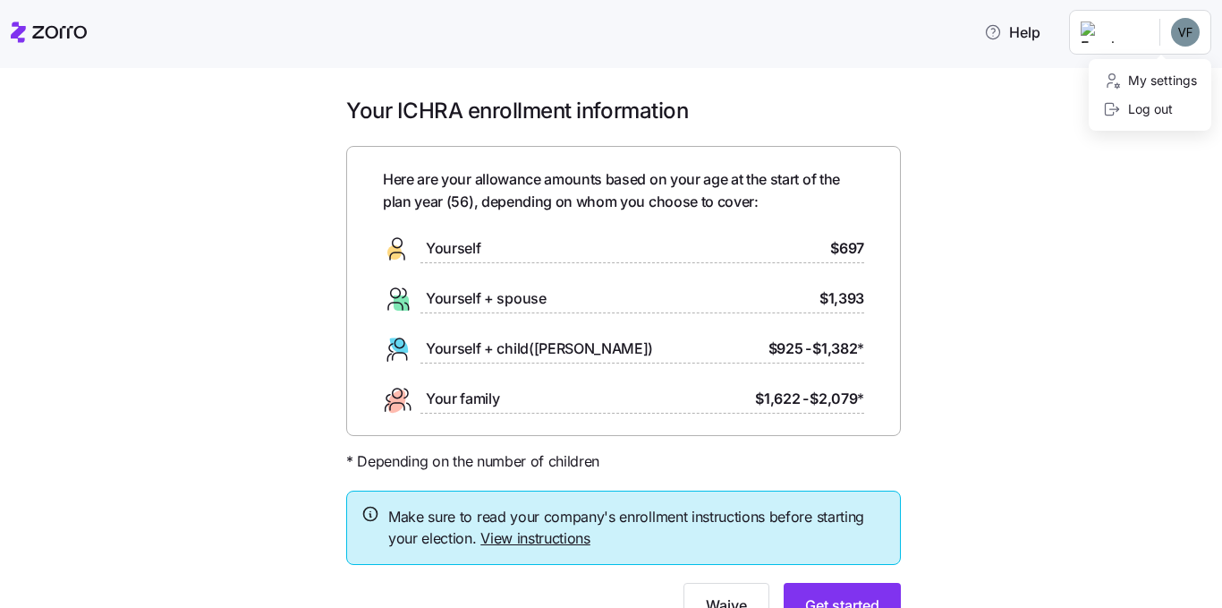
click at [1191, 32] on html "Help Your ICHRA enrollment information Here are your allowance amounts based on…" at bounding box center [611, 298] width 1222 height 597
click at [1145, 115] on div "Log out" at bounding box center [1138, 109] width 70 height 20
